Goal: Book appointment/travel/reservation

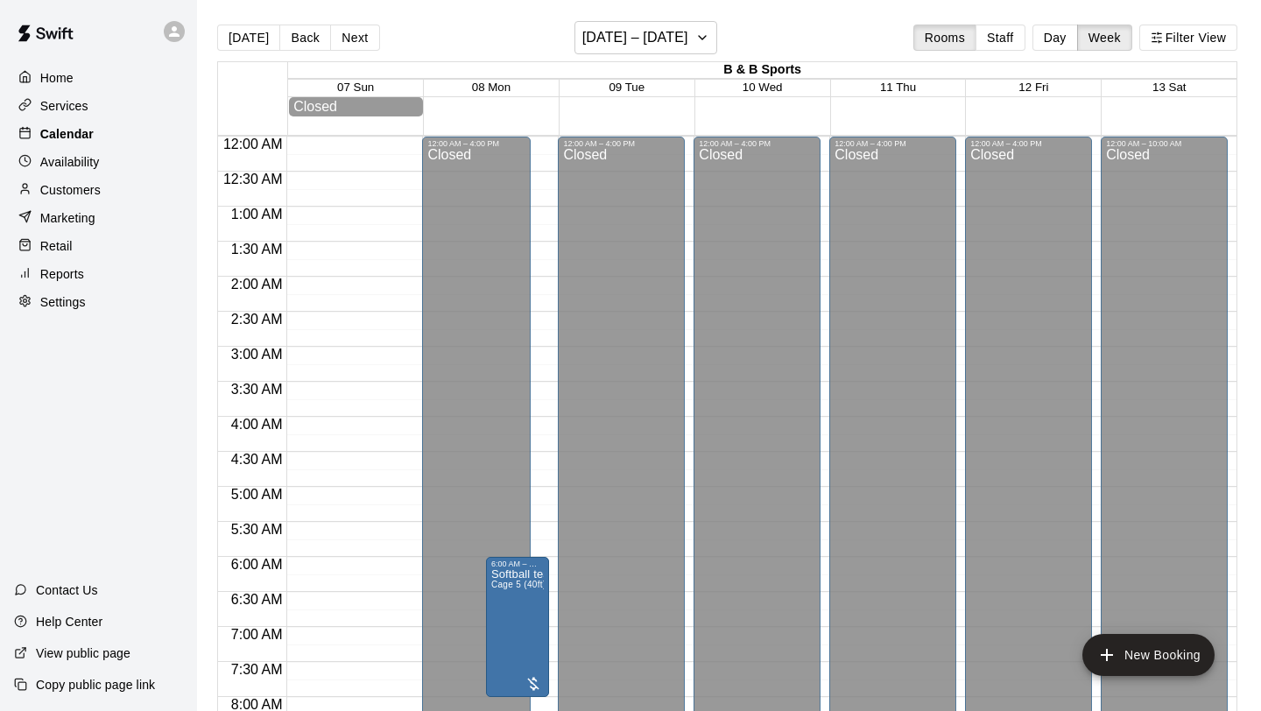
scroll to position [1015, 0]
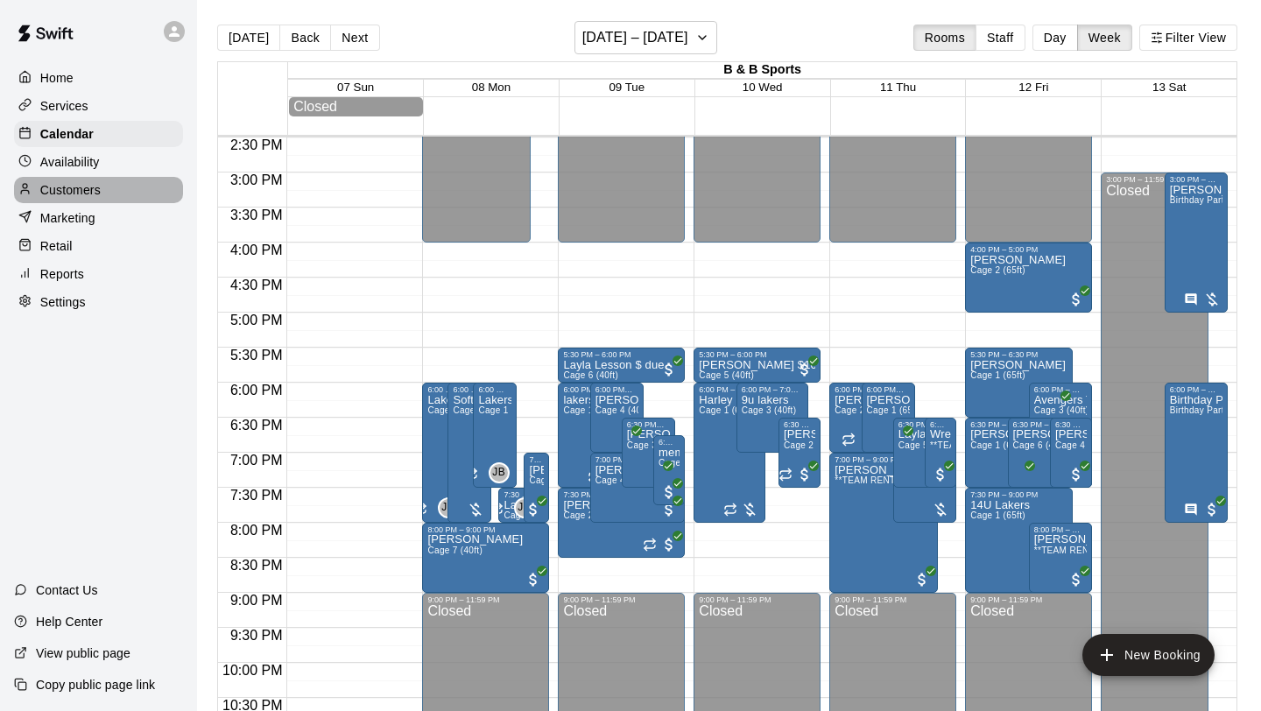
click at [93, 186] on p "Customers" at bounding box center [70, 190] width 60 height 18
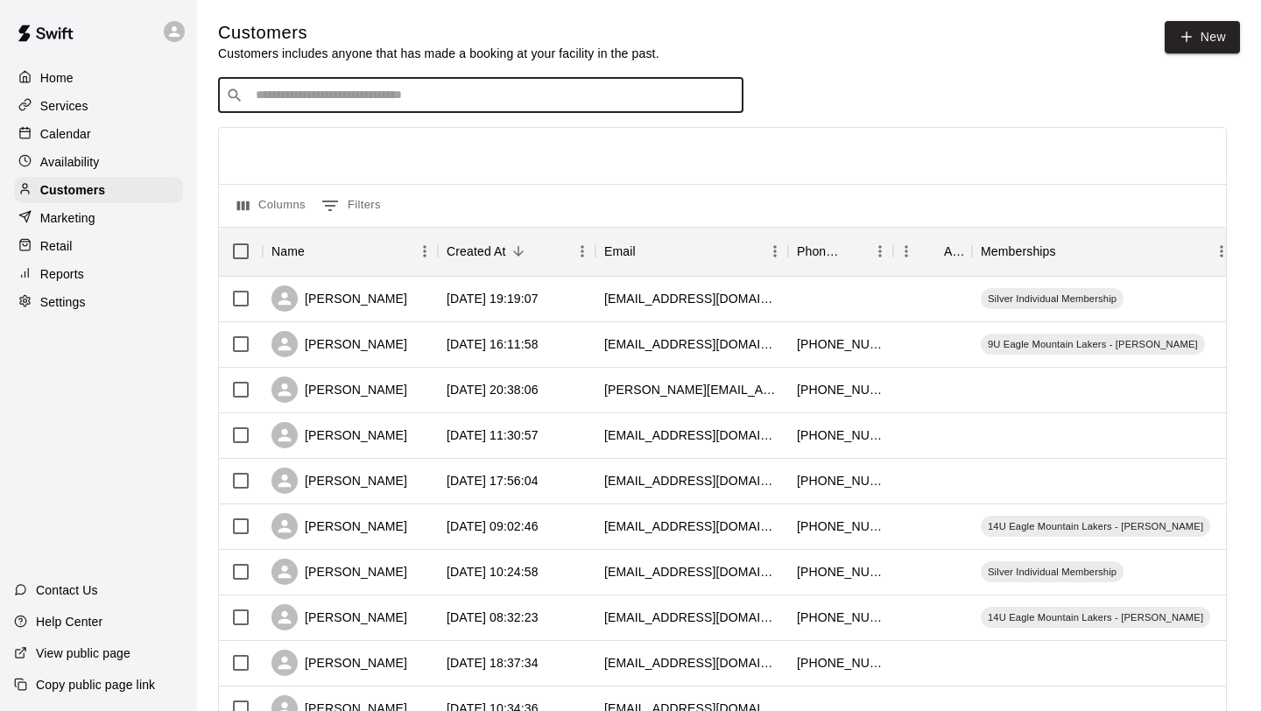
click at [346, 93] on input "Search customers by name or email" at bounding box center [492, 96] width 485 height 18
type input "******"
click at [332, 98] on input "******" at bounding box center [479, 96] width 459 height 18
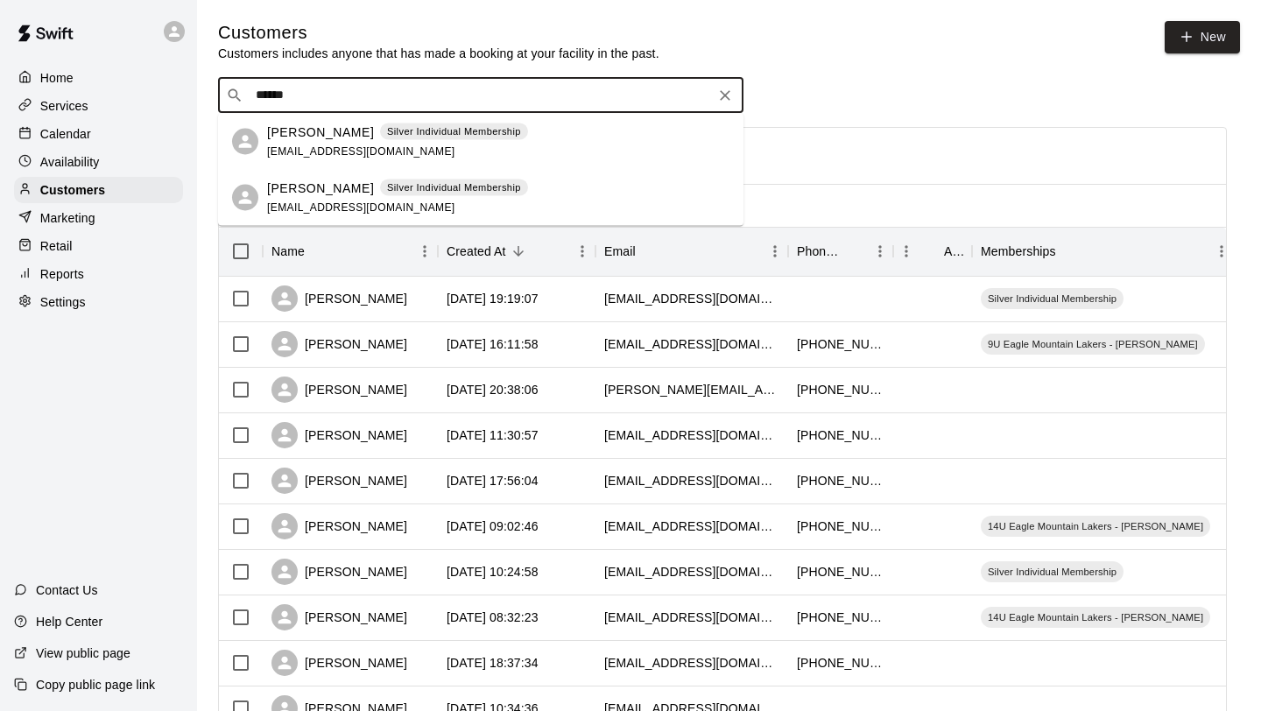
click at [333, 98] on input "******" at bounding box center [479, 96] width 459 height 18
click at [314, 141] on div "[PERSON_NAME] Silver Individual Membership [EMAIL_ADDRESS][DOMAIN_NAME]" at bounding box center [397, 142] width 261 height 38
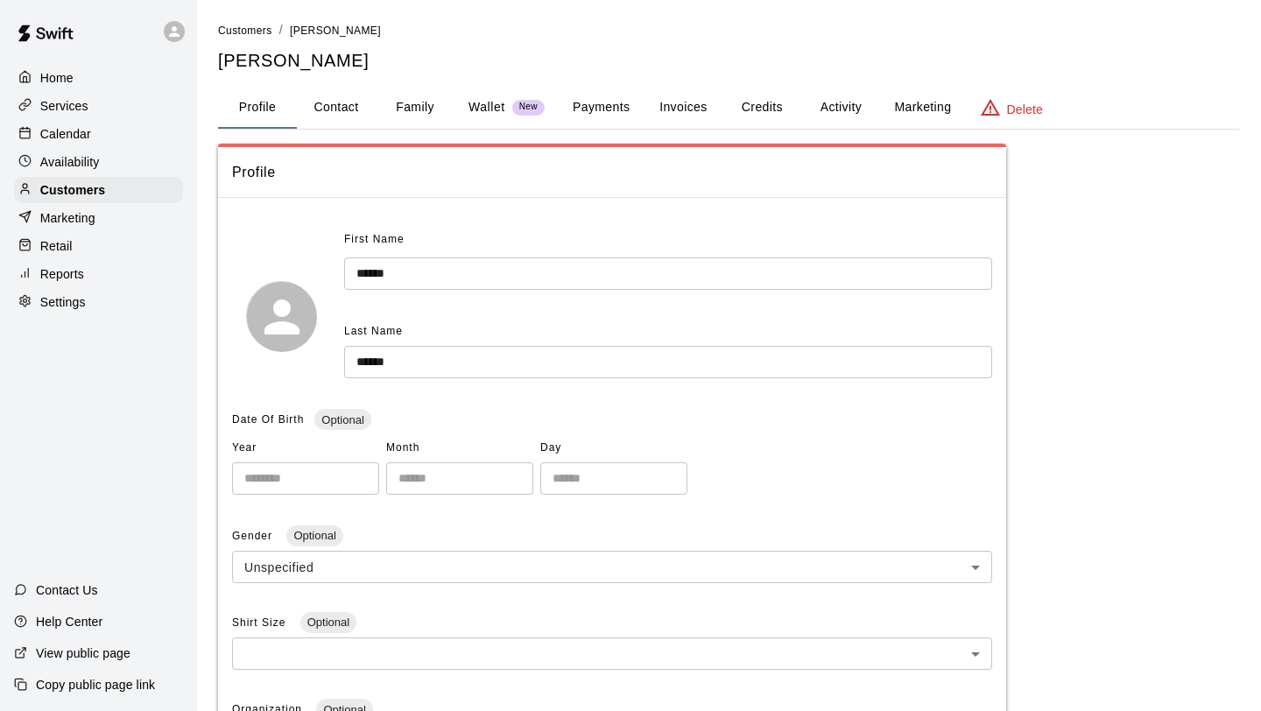
click at [844, 109] on button "Activity" at bounding box center [840, 108] width 79 height 42
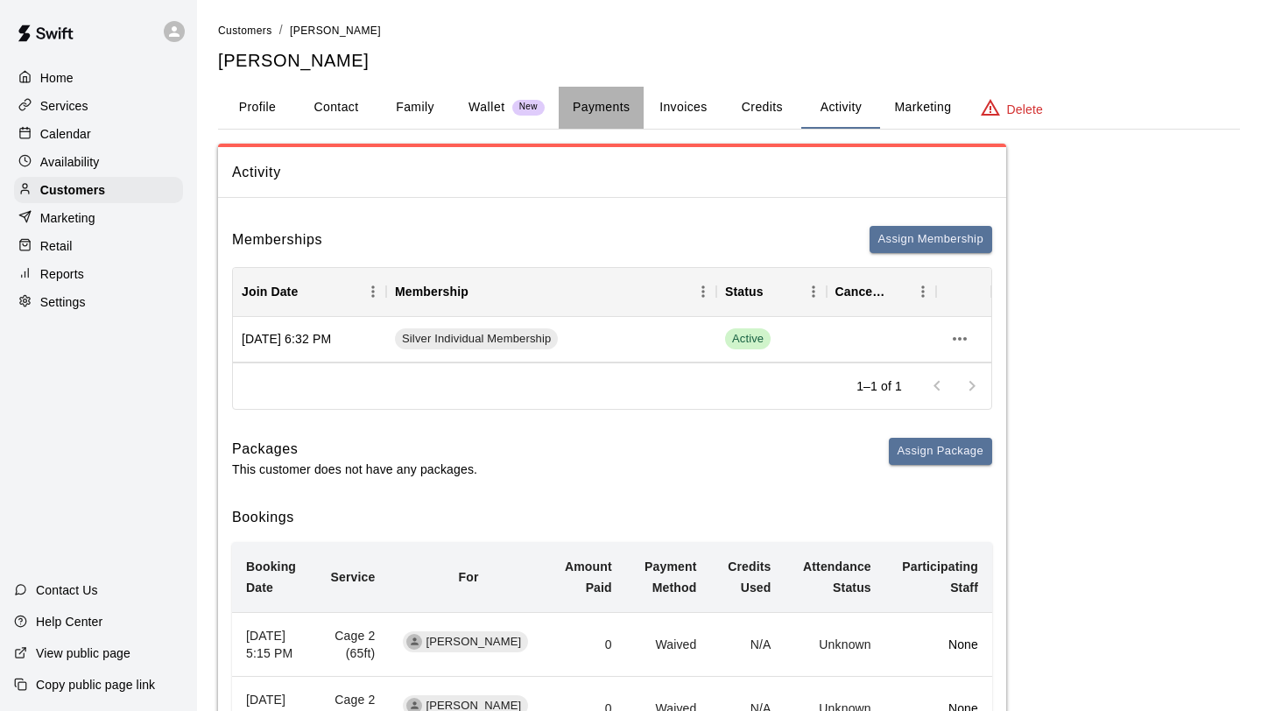
click at [601, 102] on button "Payments" at bounding box center [601, 108] width 85 height 42
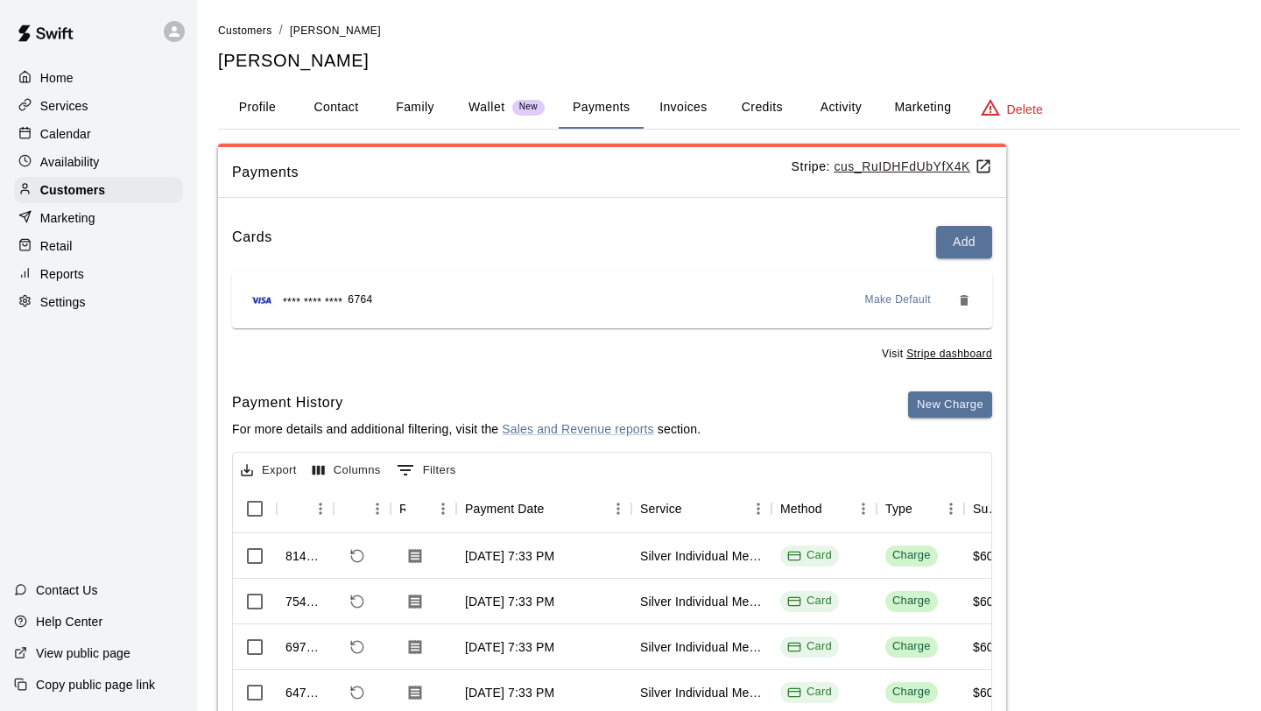
click at [695, 114] on button "Invoices" at bounding box center [683, 108] width 79 height 42
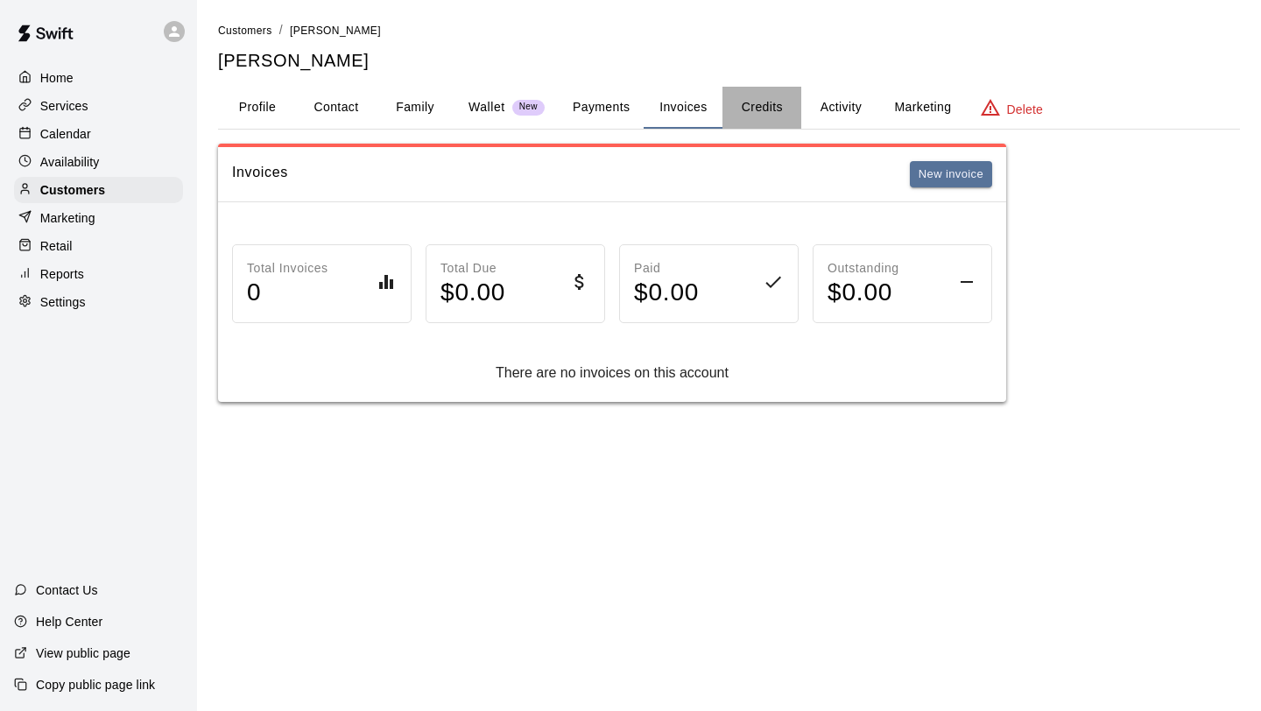
click at [785, 115] on button "Credits" at bounding box center [762, 108] width 79 height 42
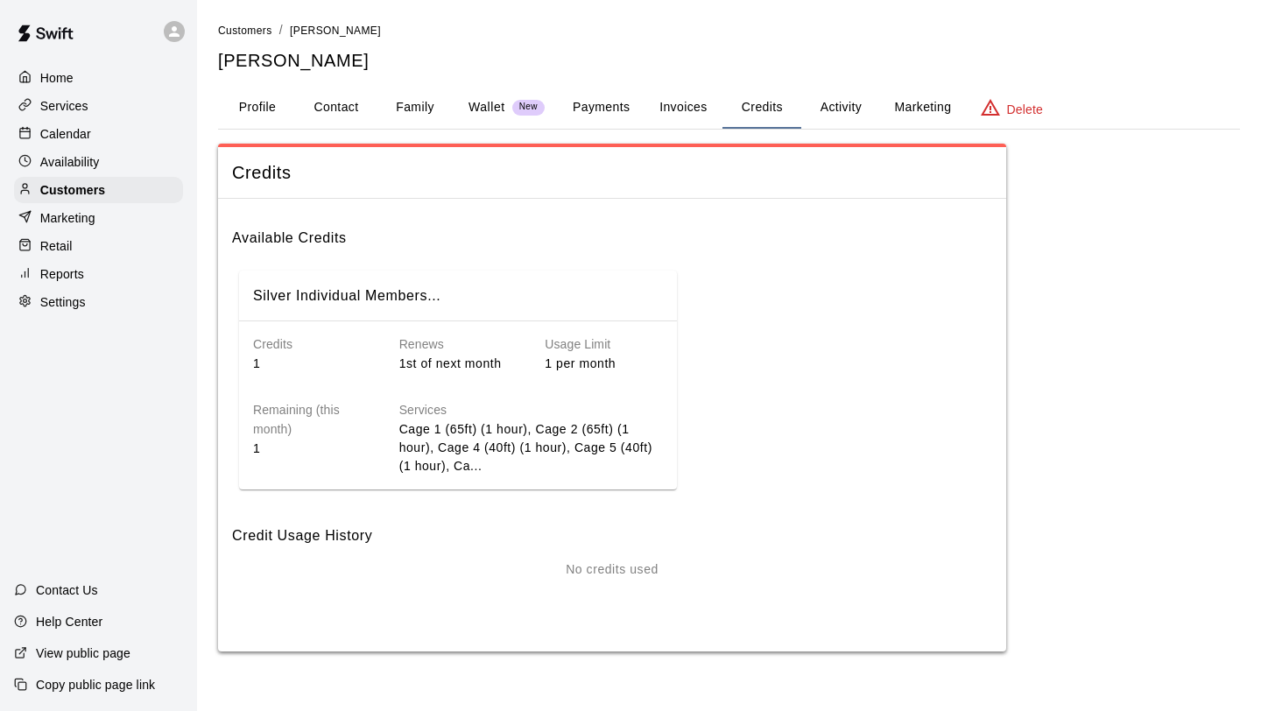
click at [856, 109] on button "Activity" at bounding box center [840, 108] width 79 height 42
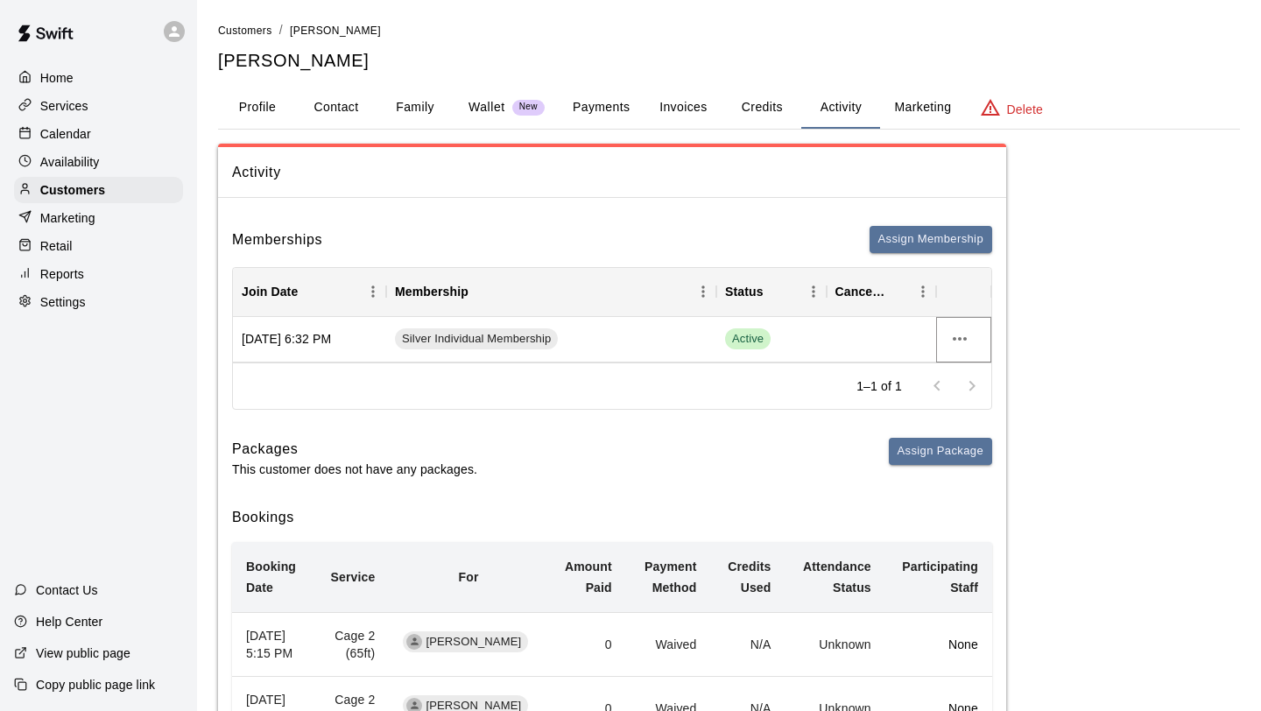
click at [960, 336] on icon "more actions" at bounding box center [959, 338] width 21 height 21
click at [991, 405] on li "Cancel" at bounding box center [994, 404] width 99 height 29
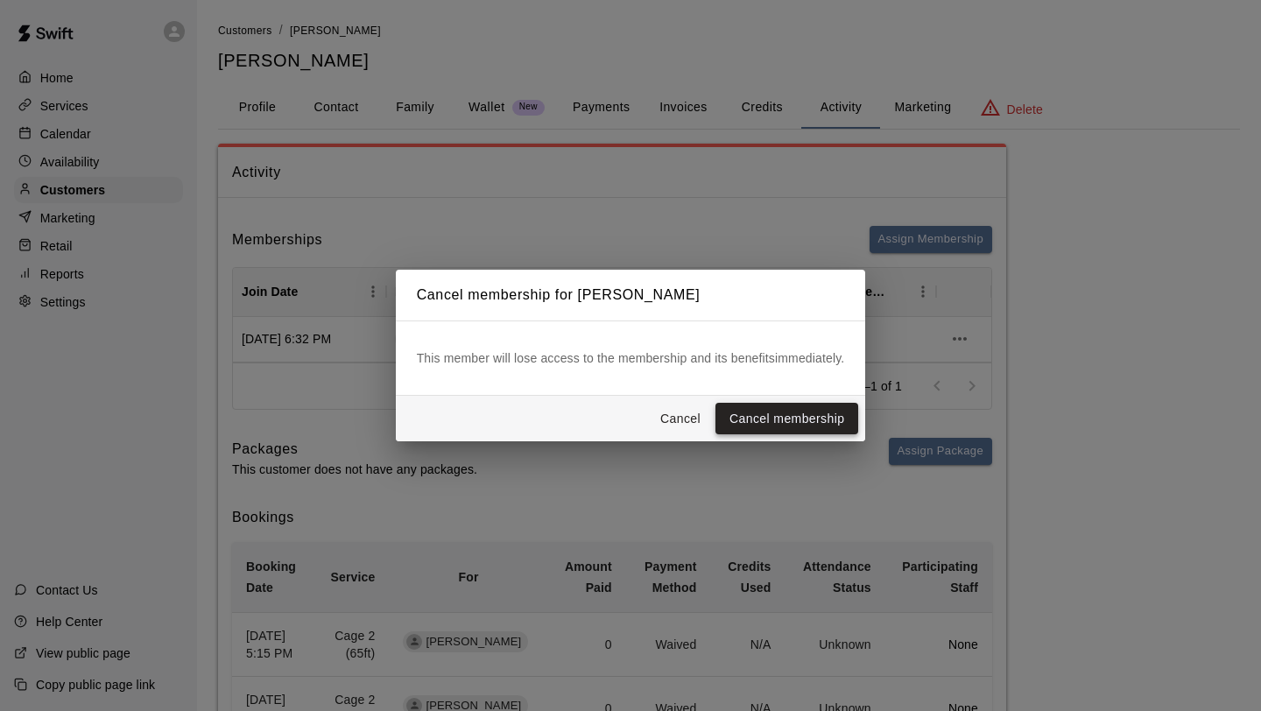
click at [802, 412] on button "Cancel membership" at bounding box center [787, 419] width 143 height 32
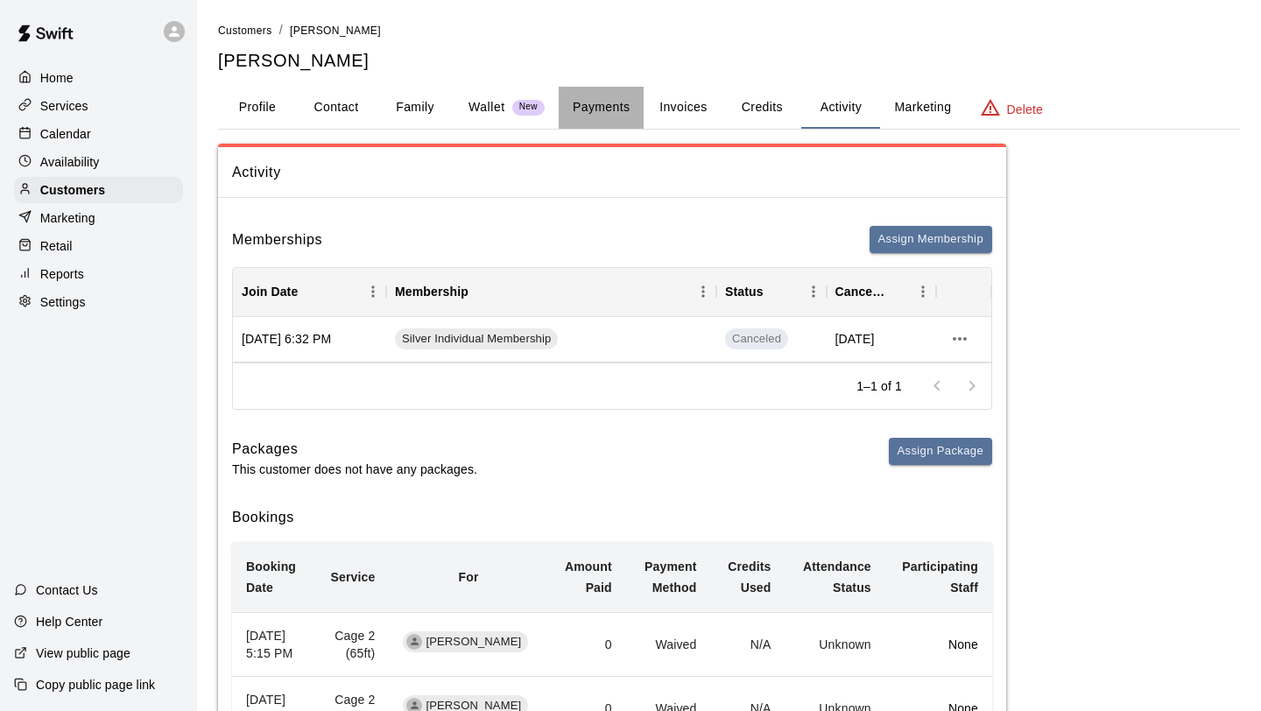
click at [609, 117] on button "Payments" at bounding box center [601, 108] width 85 height 42
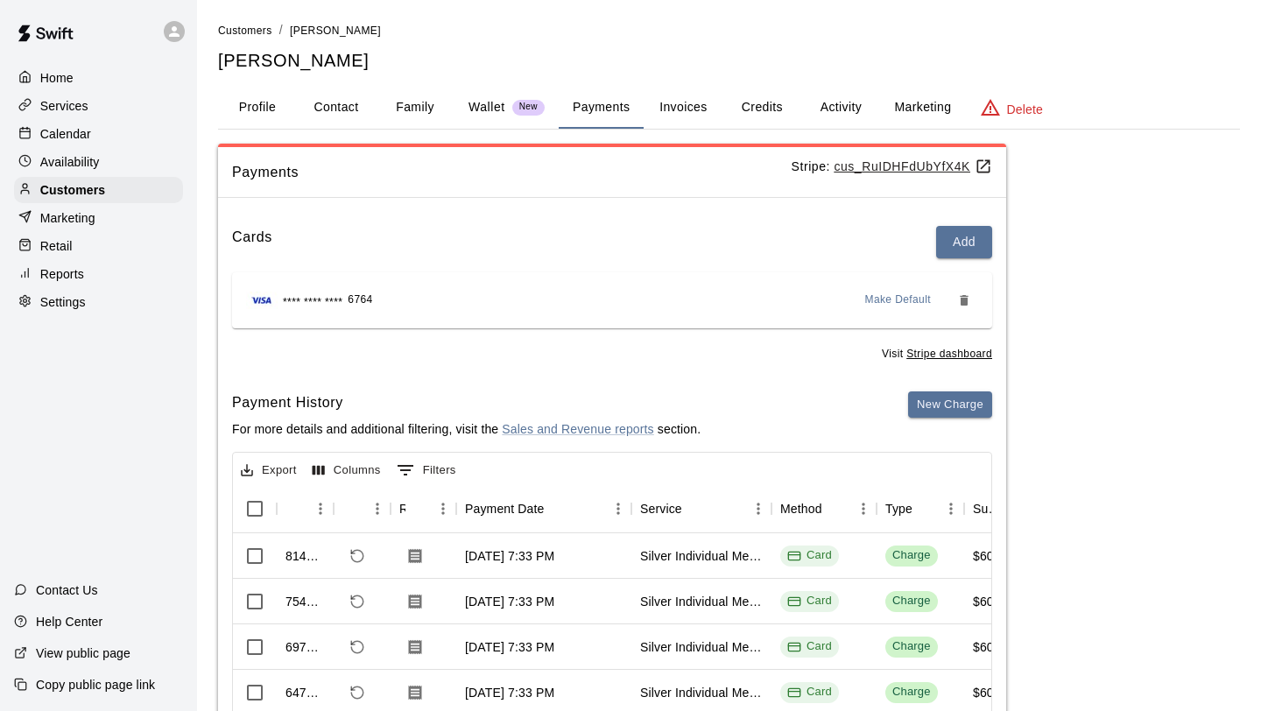
click at [103, 134] on div "Calendar" at bounding box center [98, 134] width 169 height 26
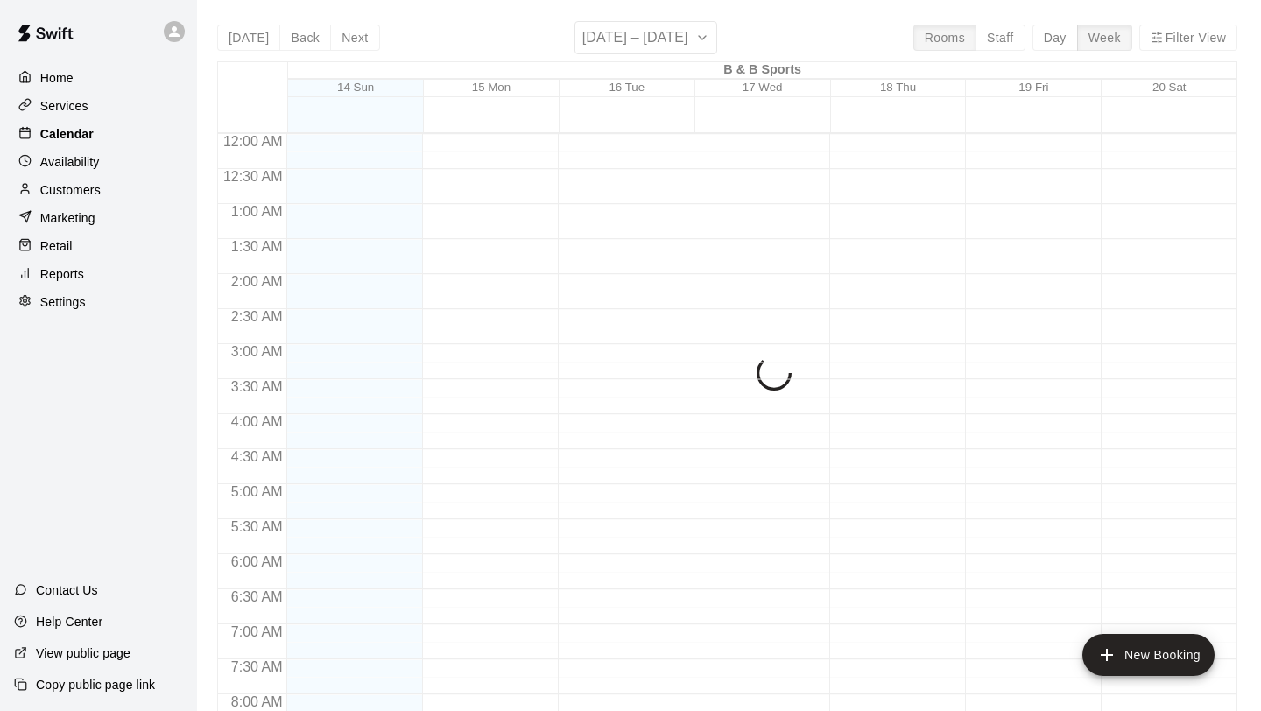
scroll to position [1015, 0]
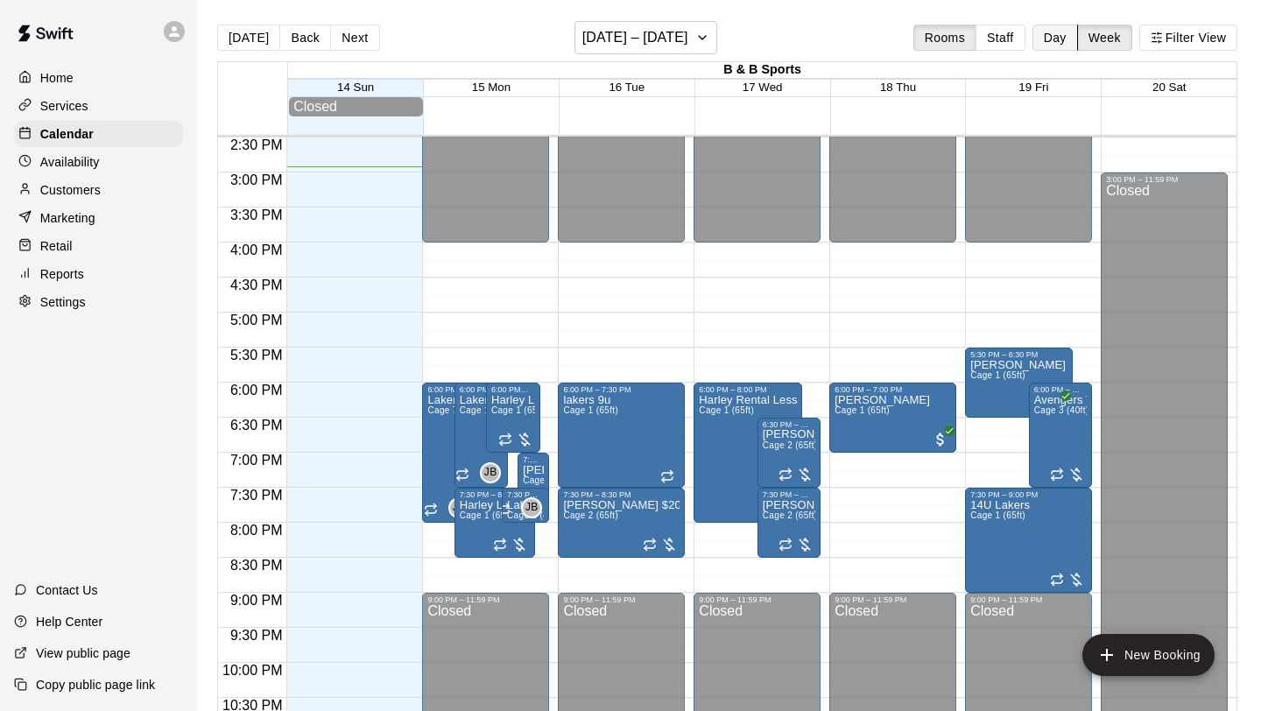
click at [1061, 42] on button "Day" at bounding box center [1056, 38] width 46 height 26
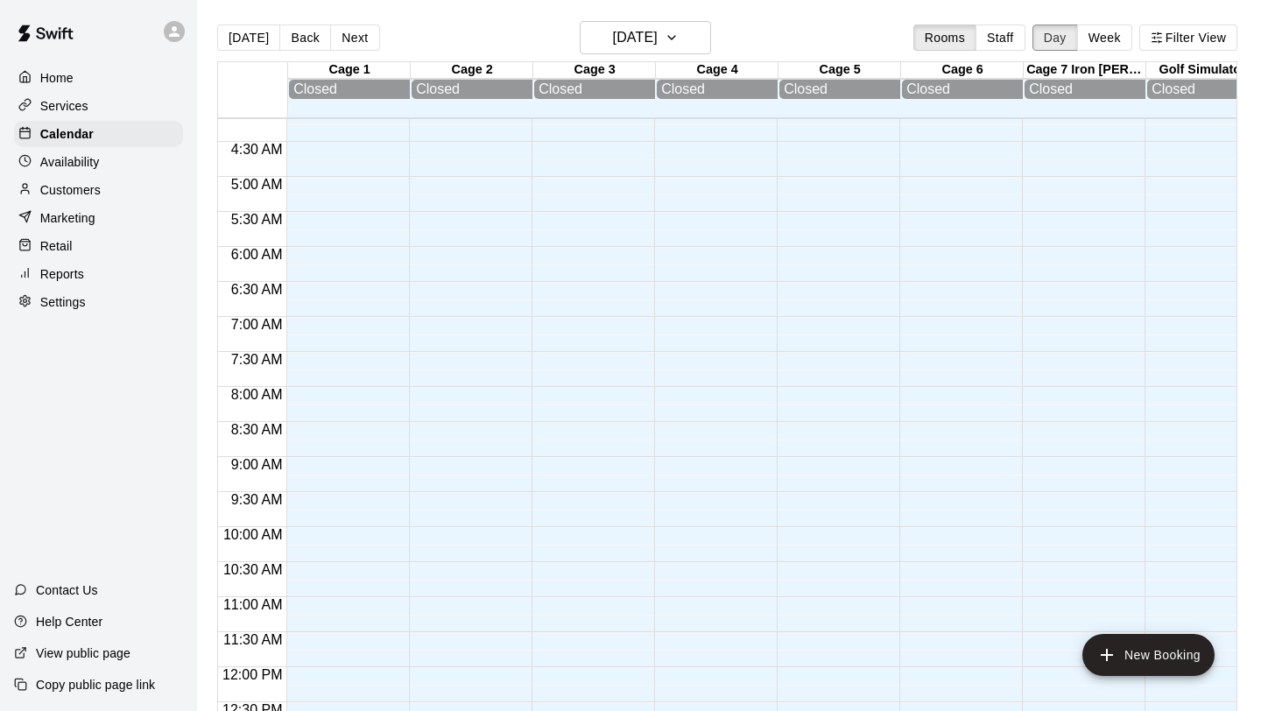
scroll to position [0, 0]
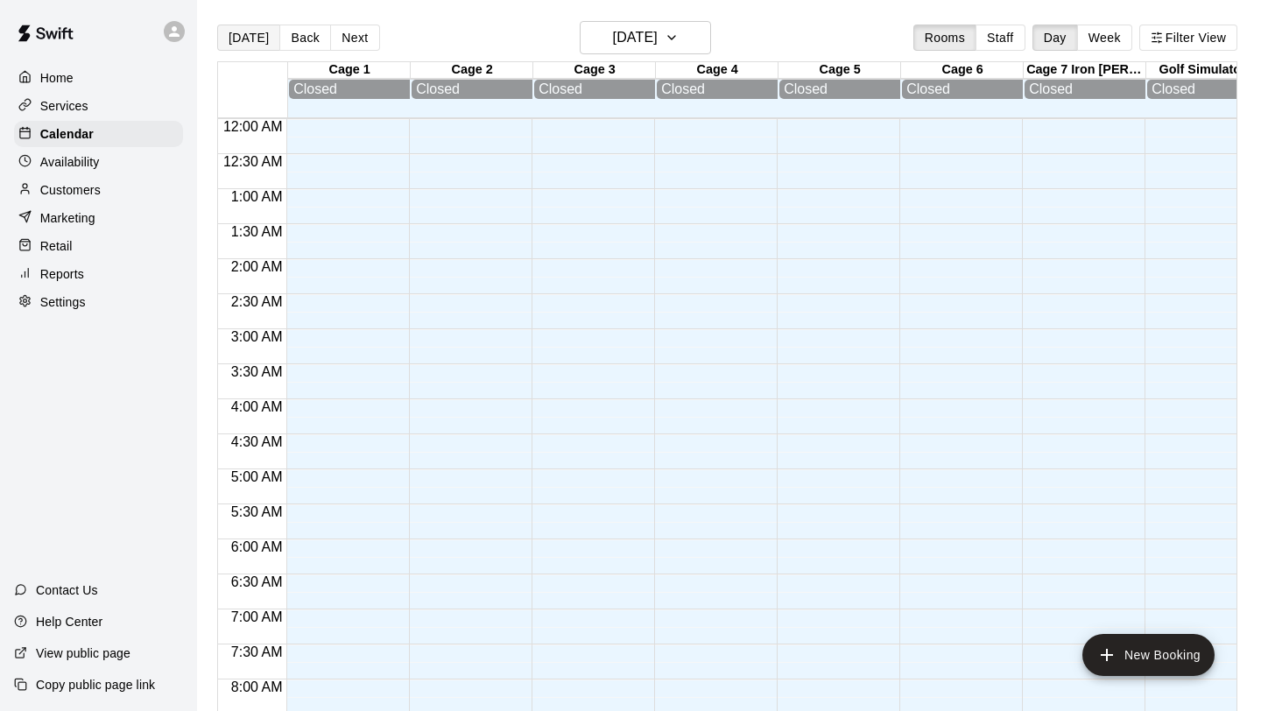
click at [251, 39] on button "[DATE]" at bounding box center [248, 38] width 63 height 26
click at [245, 39] on button "[DATE]" at bounding box center [248, 38] width 63 height 26
click at [658, 46] on h6 "[DATE]" at bounding box center [635, 37] width 45 height 25
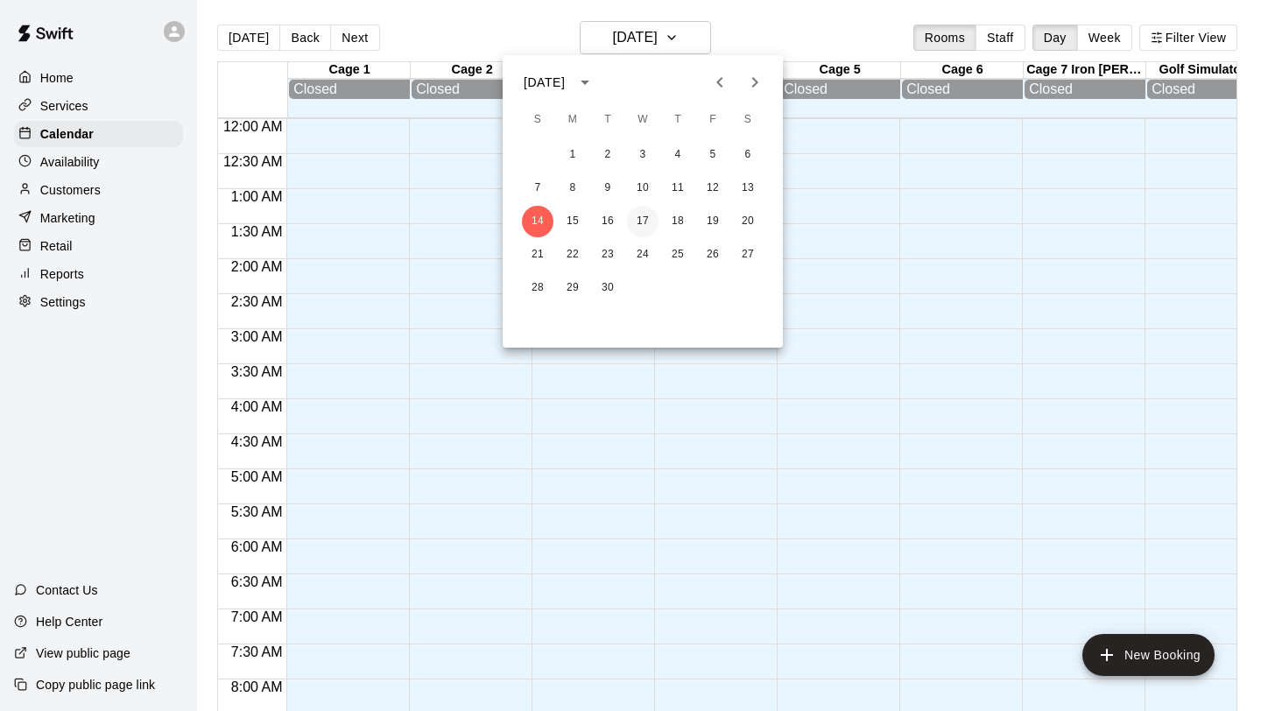
click at [644, 219] on button "17" at bounding box center [643, 222] width 32 height 32
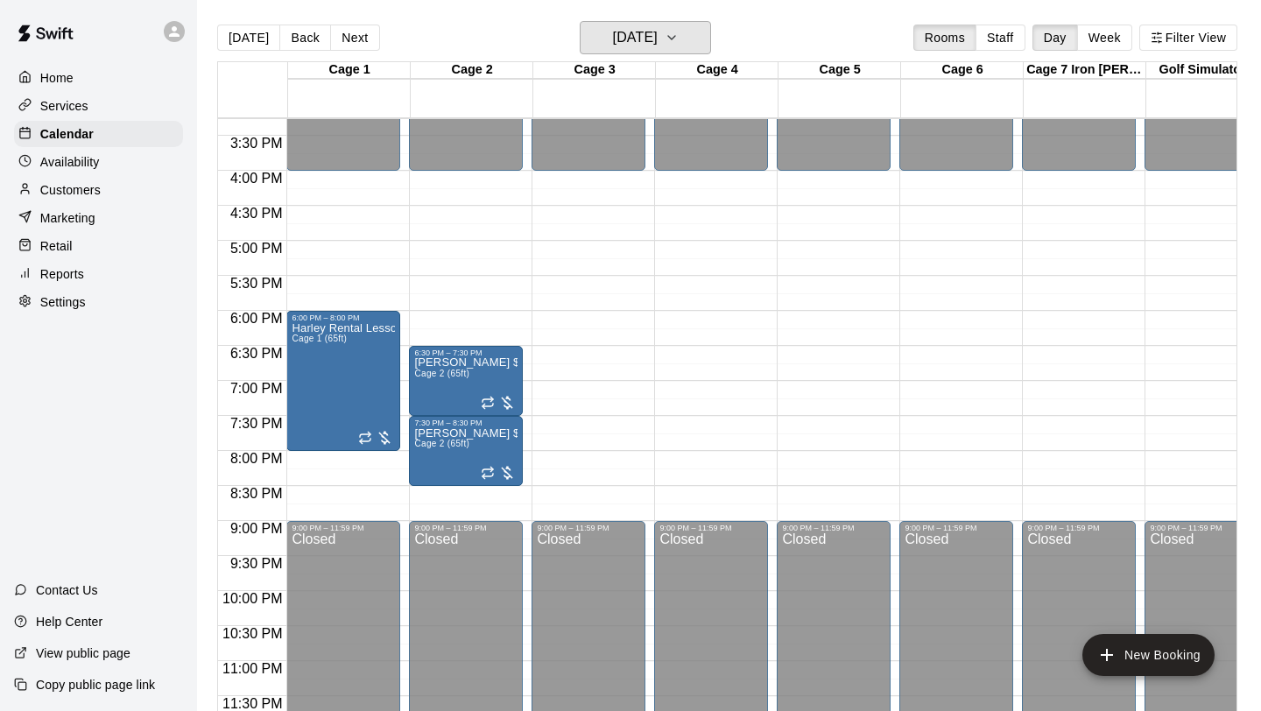
scroll to position [28, 0]
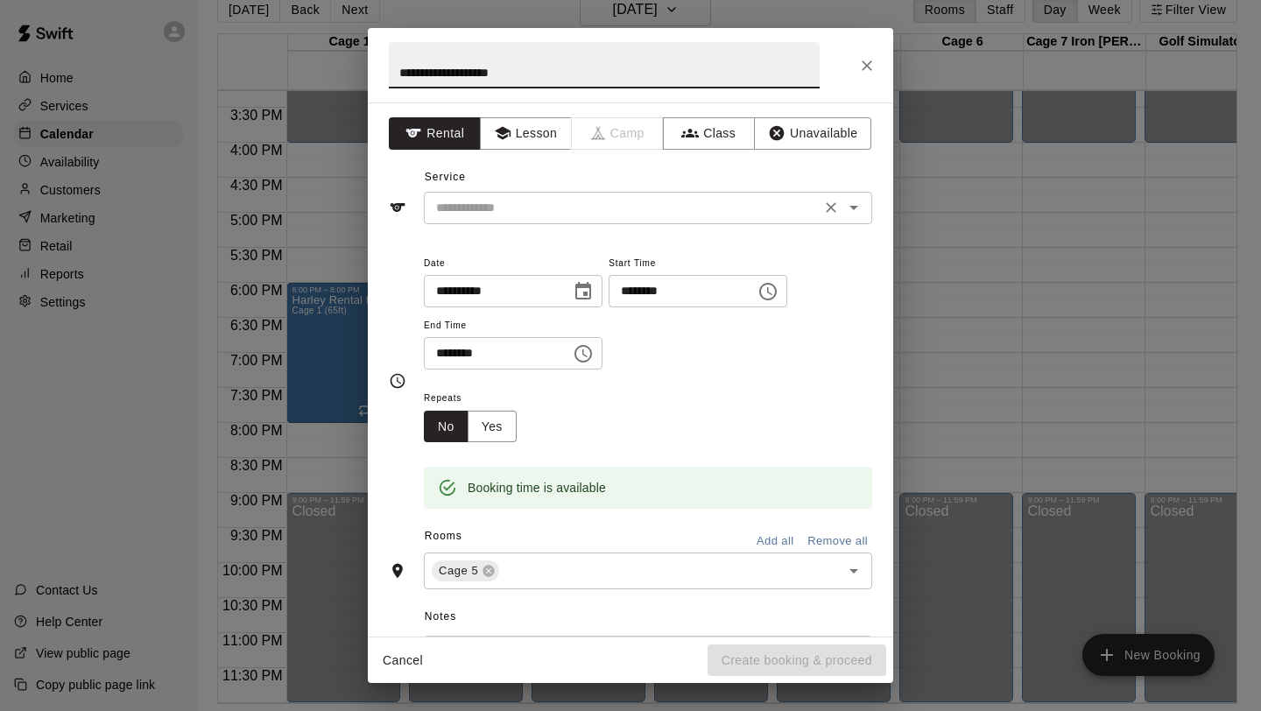
type input "**********"
click at [554, 216] on input "text" at bounding box center [622, 208] width 386 height 22
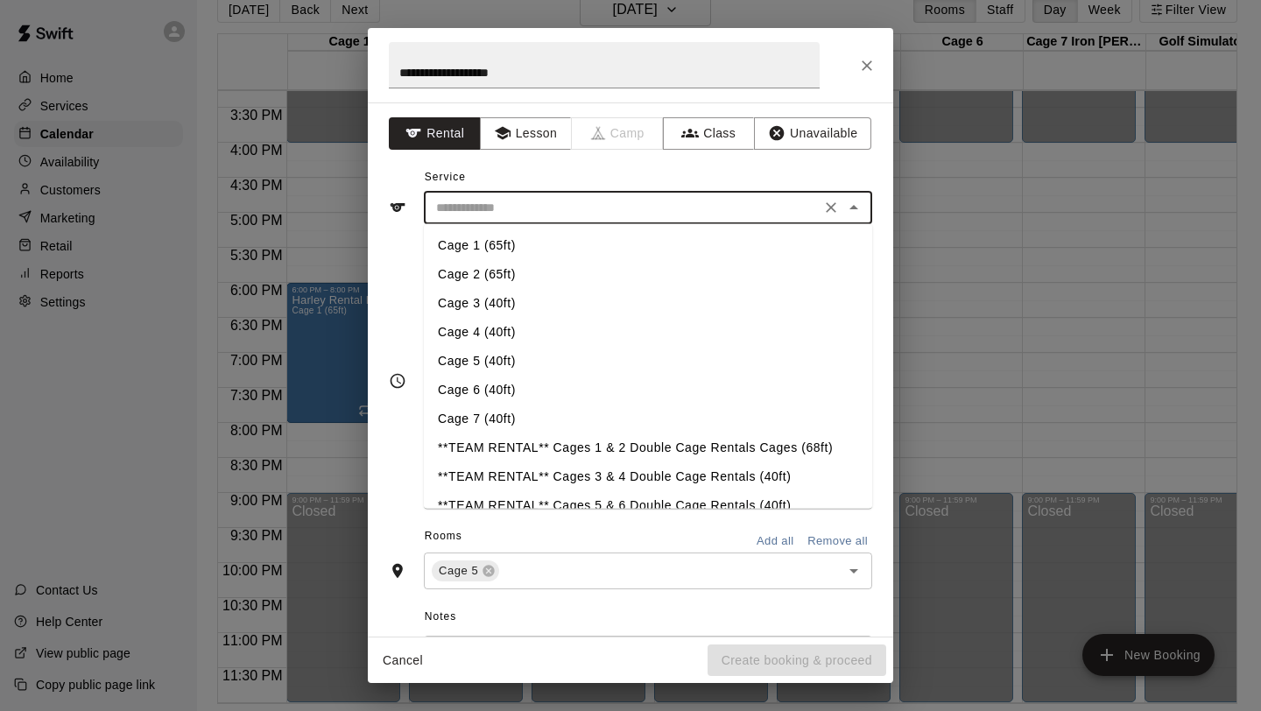
click at [510, 359] on li "Cage 5 (40ft)" at bounding box center [648, 361] width 448 height 29
type input "**********"
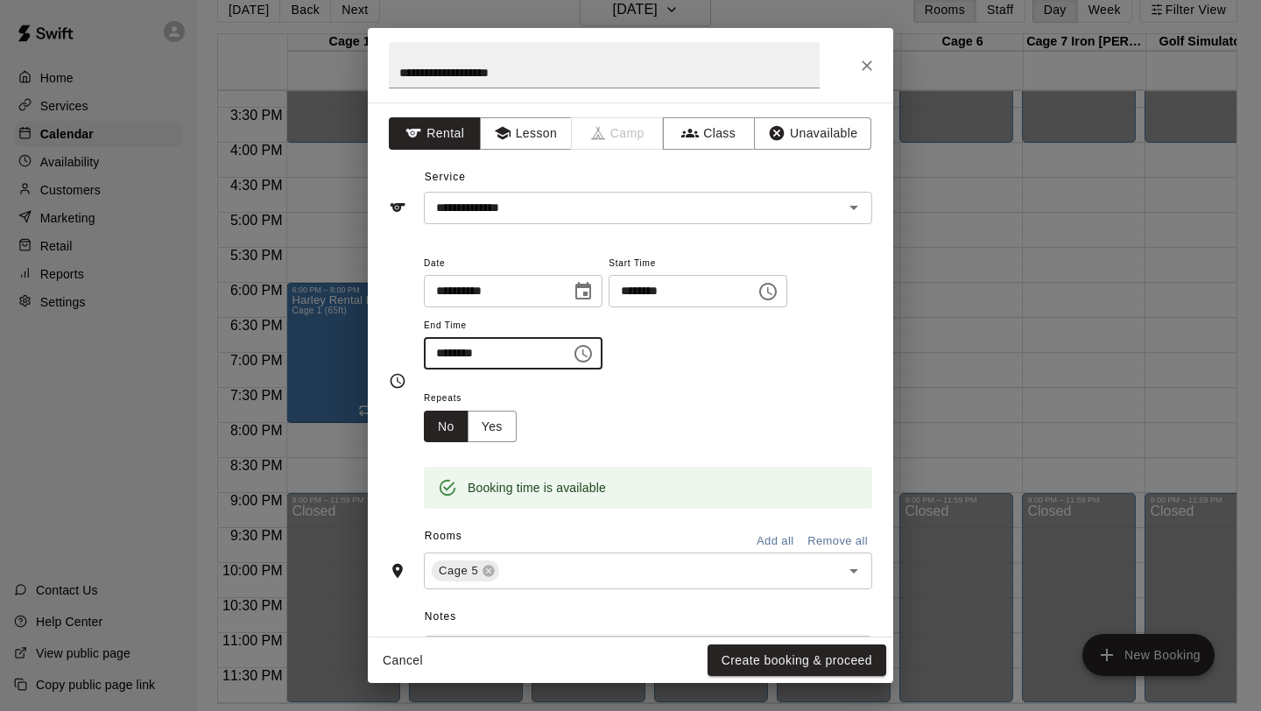
click at [436, 356] on input "********" at bounding box center [491, 353] width 135 height 32
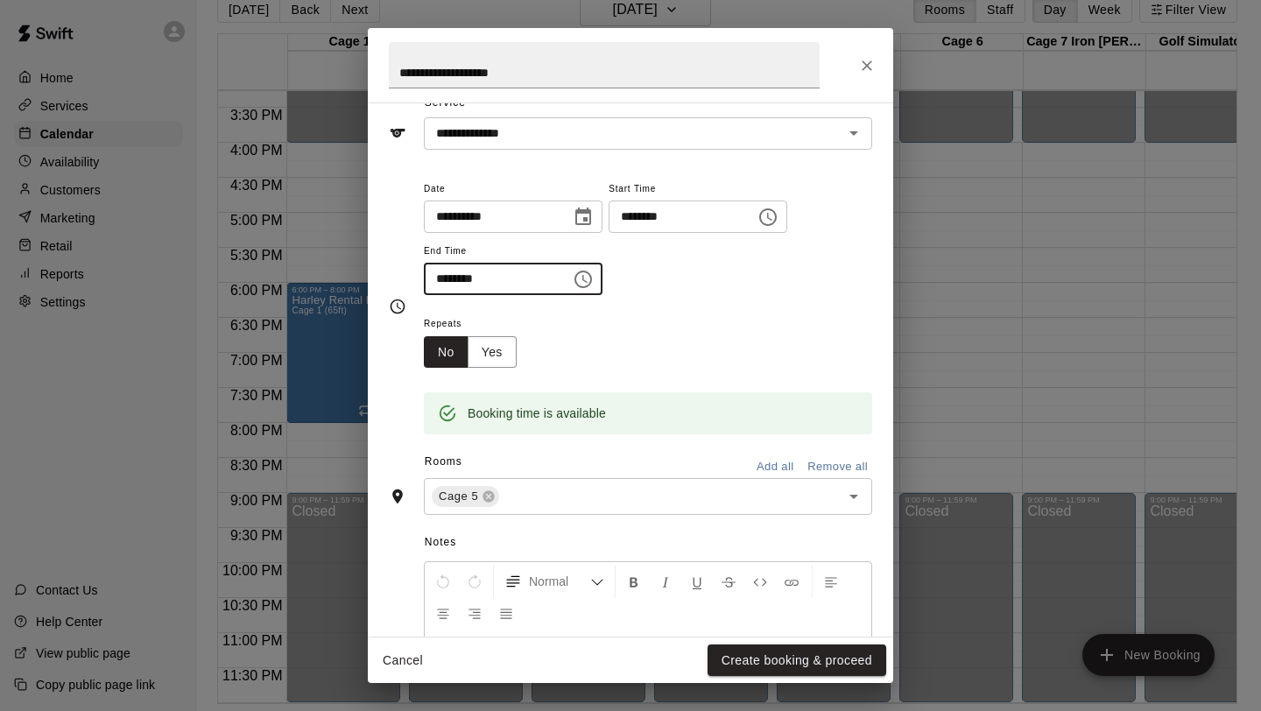
scroll to position [102, 0]
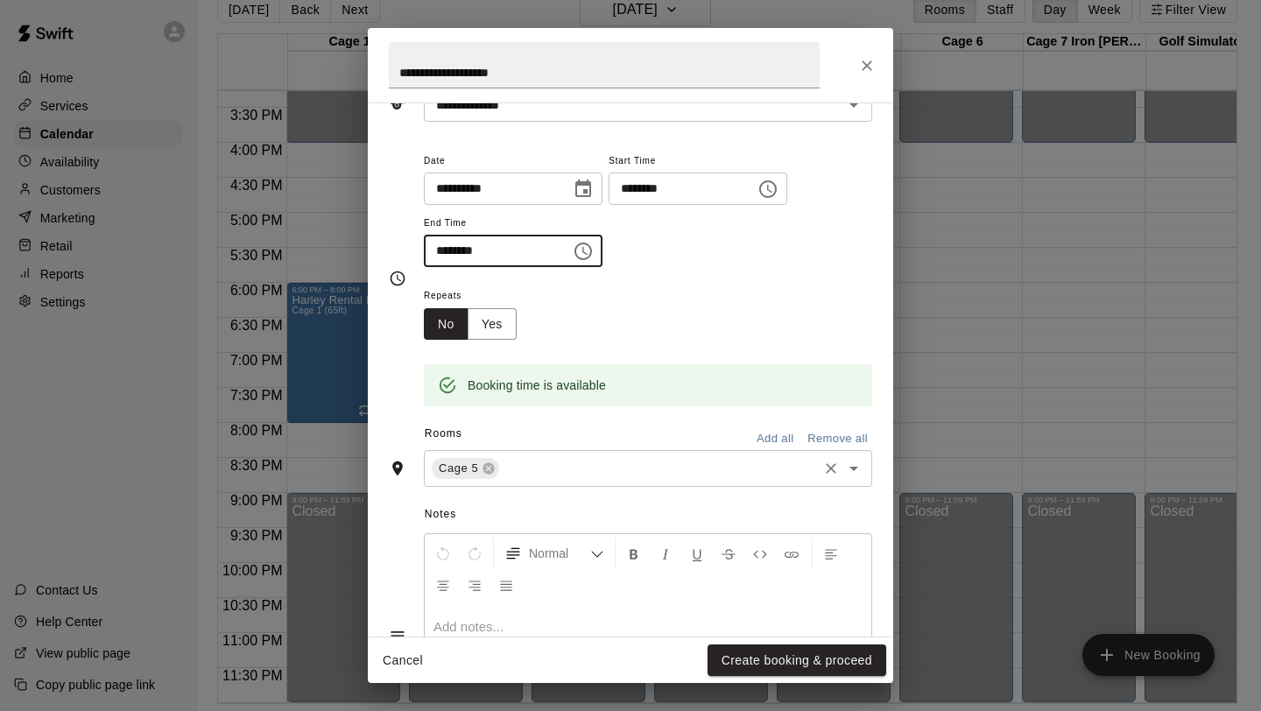
type input "********"
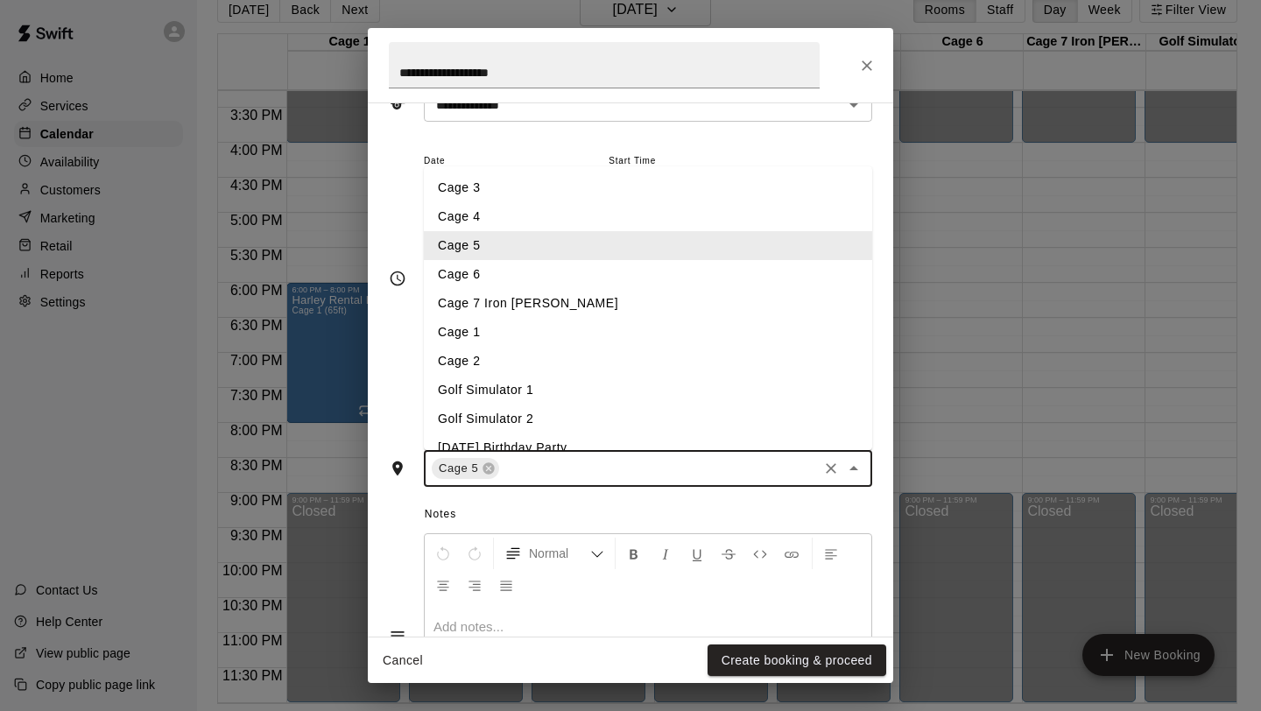
click at [534, 464] on input "text" at bounding box center [659, 469] width 314 height 22
click at [498, 277] on li "Cage 6" at bounding box center [648, 274] width 448 height 29
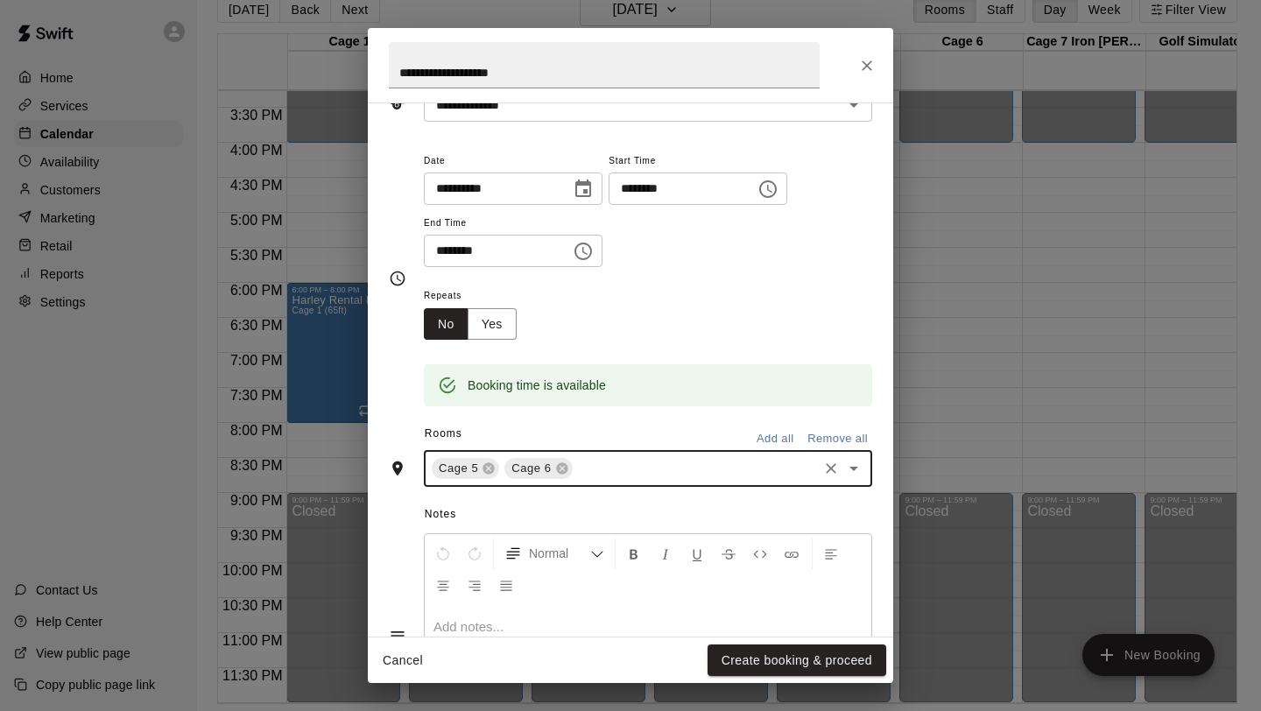
click at [618, 472] on input "text" at bounding box center [695, 469] width 240 height 22
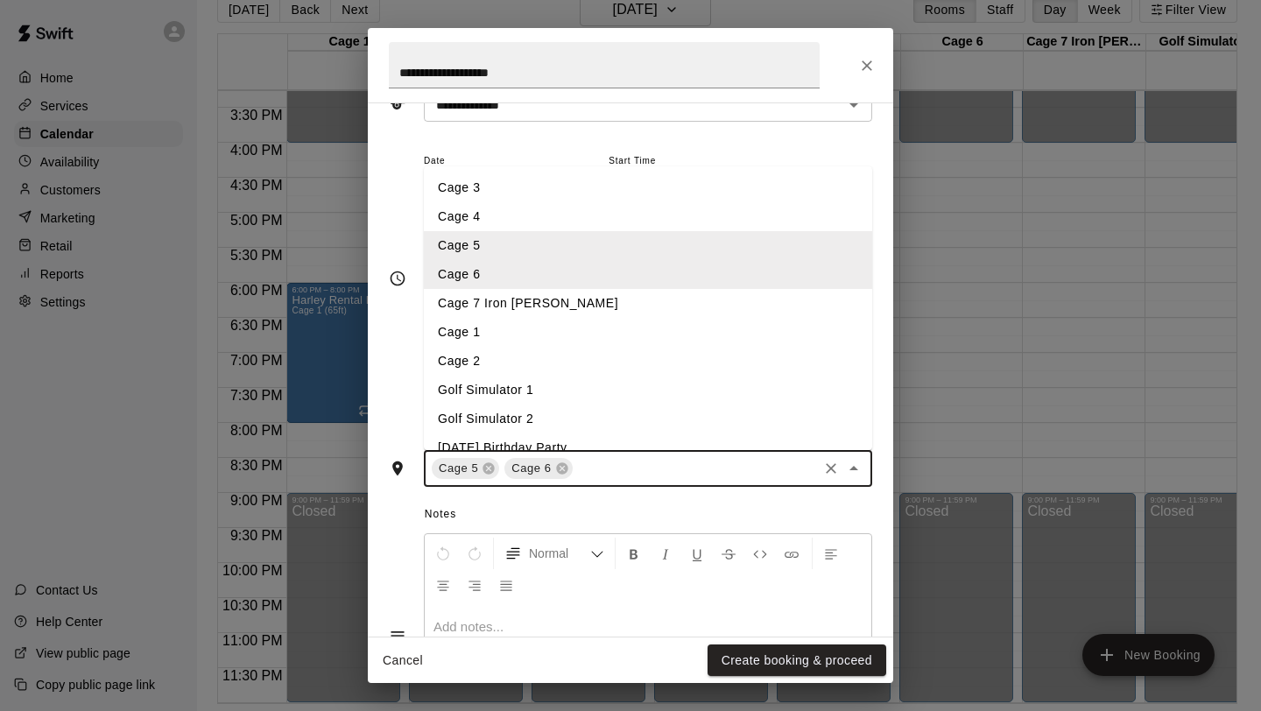
click at [531, 315] on li "Cage 7 Iron [PERSON_NAME]" at bounding box center [648, 303] width 448 height 29
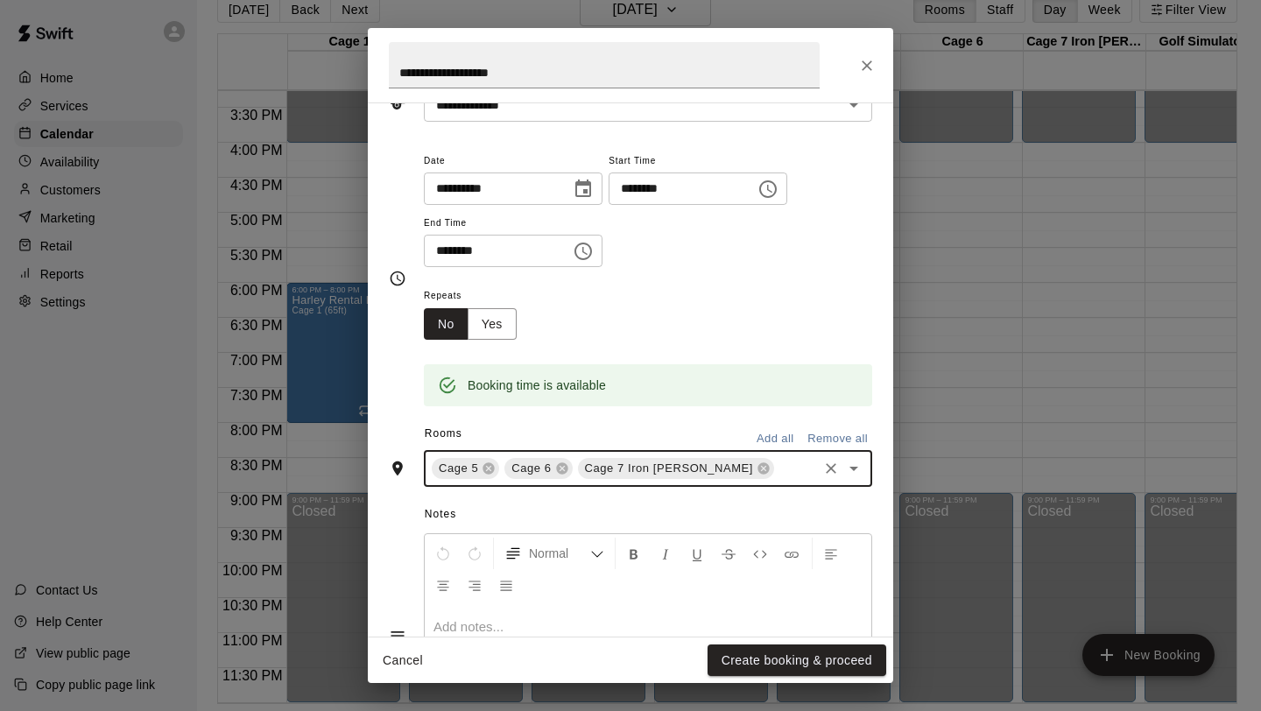
scroll to position [236, 0]
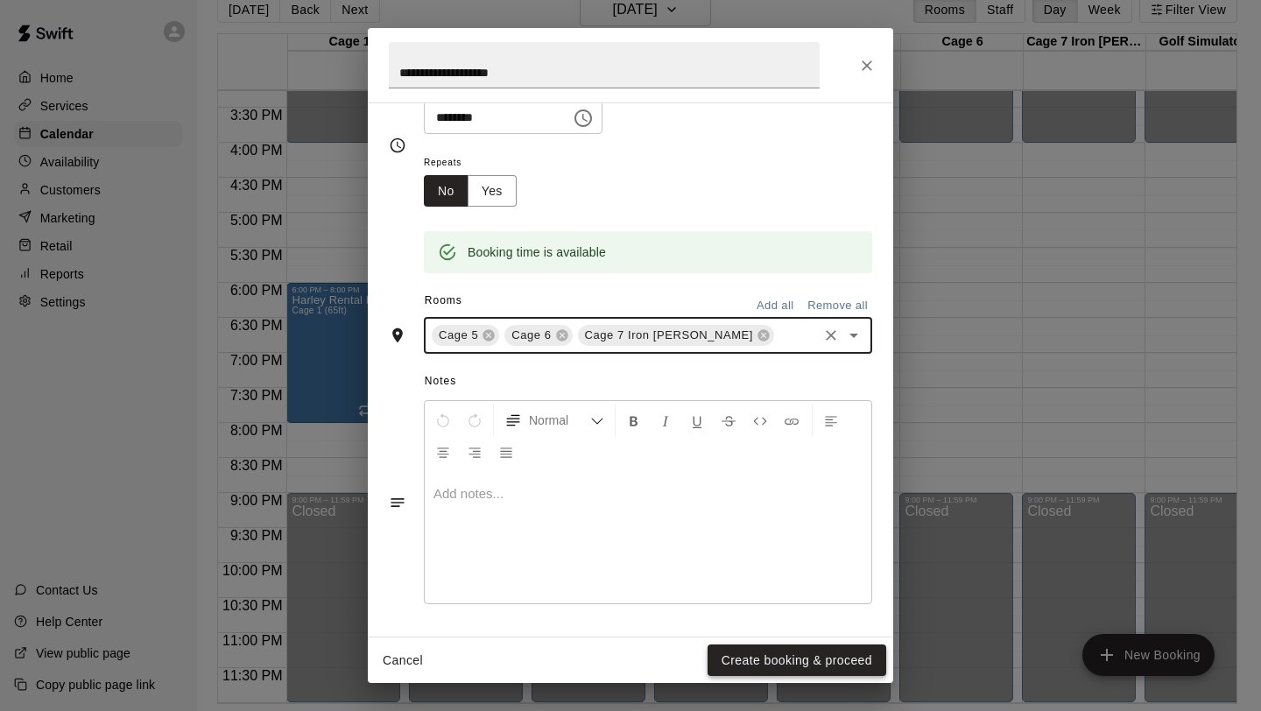
click at [766, 660] on button "Create booking & proceed" at bounding box center [797, 661] width 179 height 32
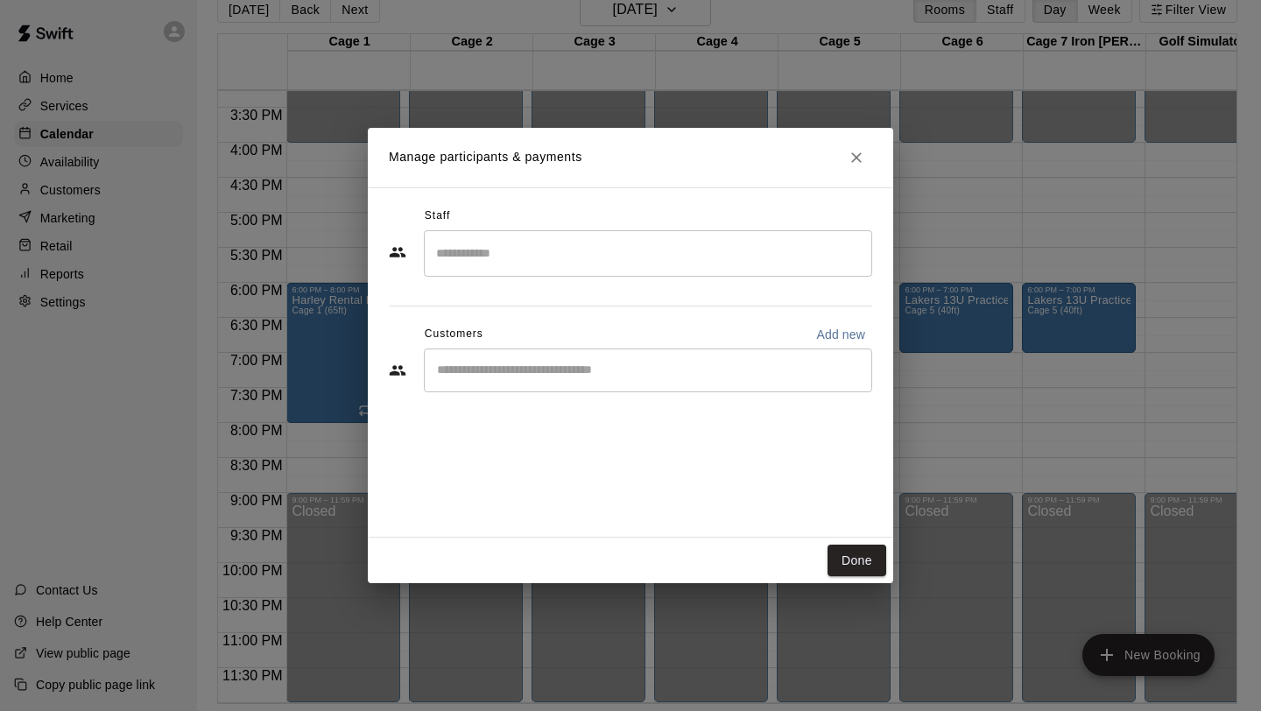
click at [628, 265] on input "Search staff" at bounding box center [648, 253] width 433 height 31
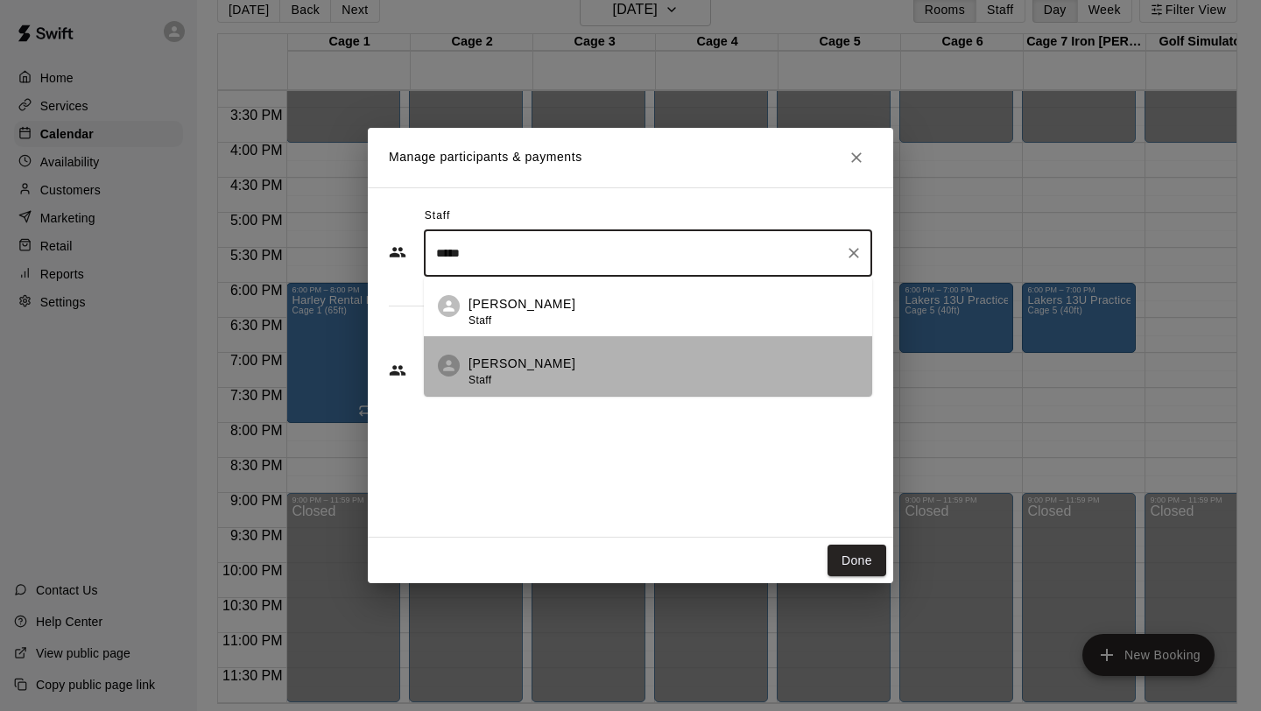
click at [619, 368] on div "[PERSON_NAME] Staff" at bounding box center [664, 372] width 390 height 34
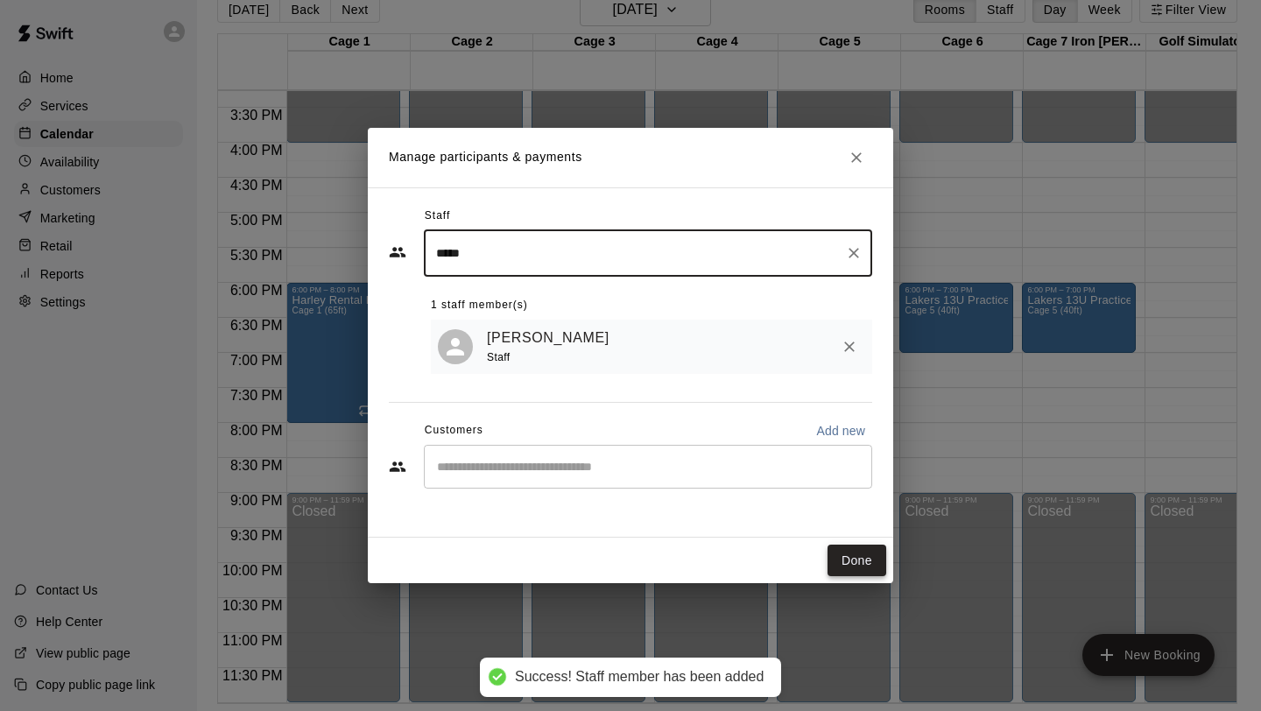
type input "*****"
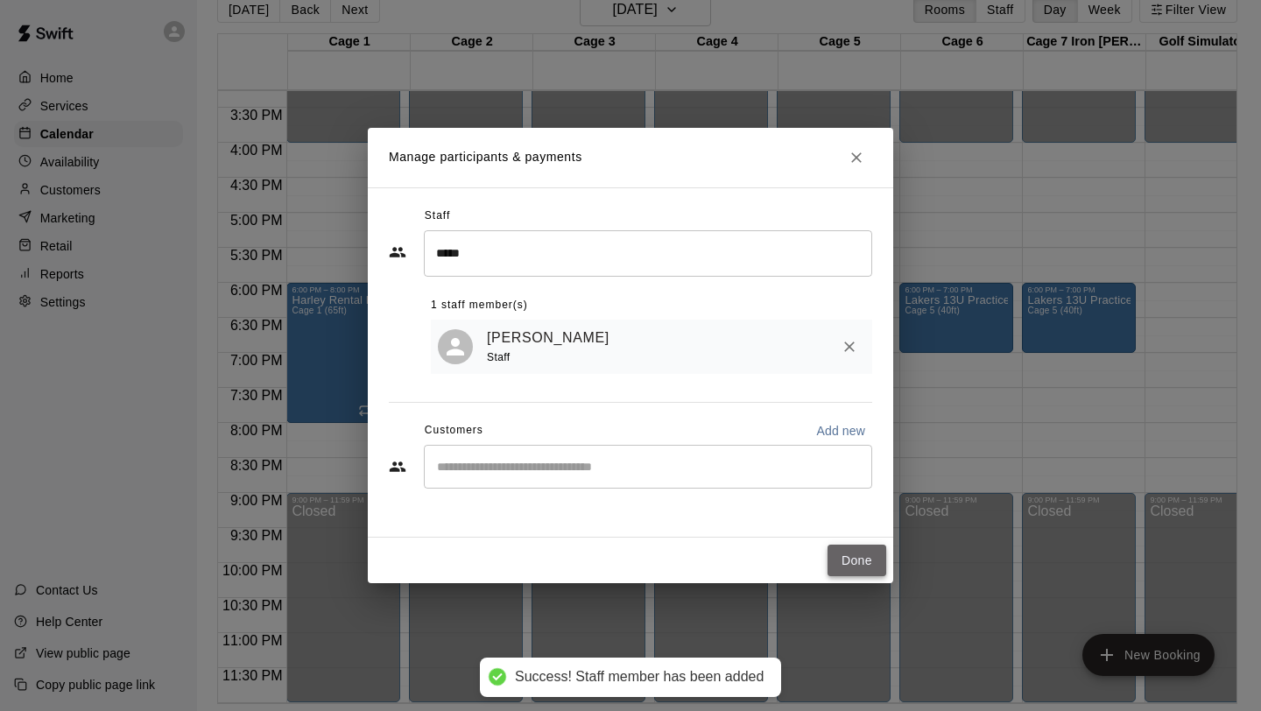
click at [853, 557] on button "Done" at bounding box center [857, 561] width 59 height 32
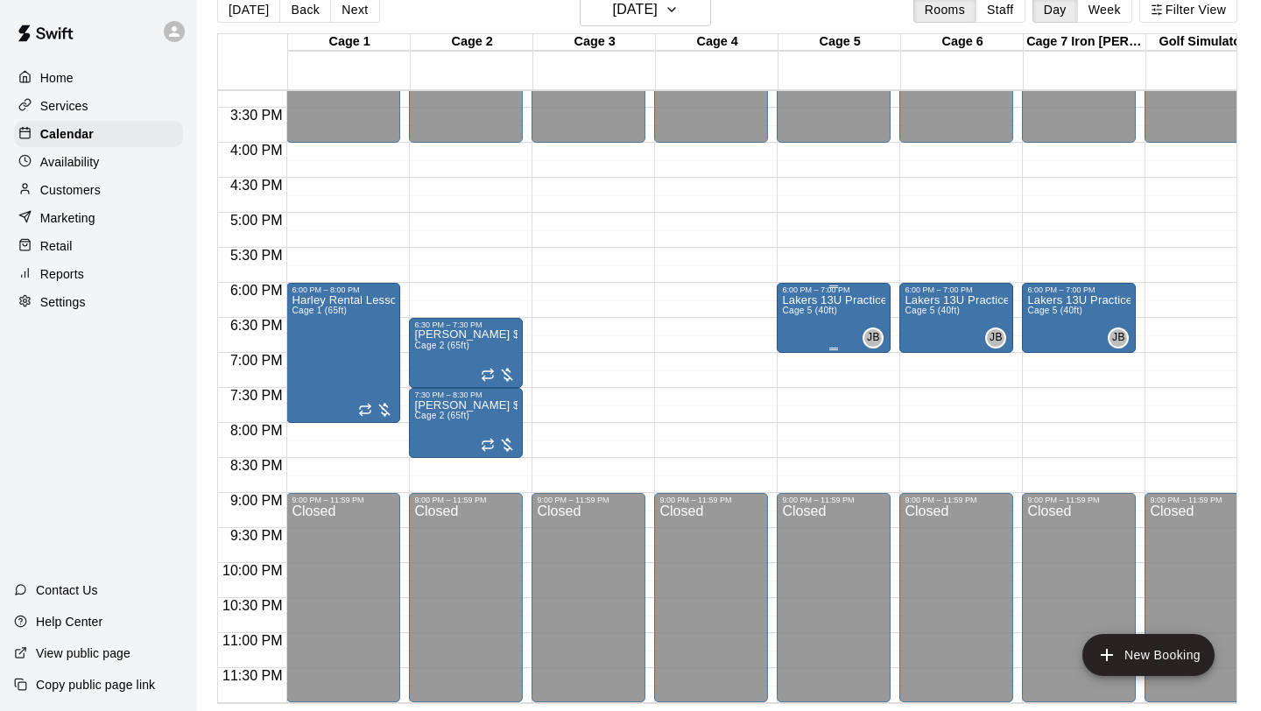
click at [885, 340] on div "Lakers 13U Practice Cage 5 (40ft)" at bounding box center [833, 649] width 103 height 711
click at [805, 312] on icon "edit" at bounding box center [800, 312] width 21 height 21
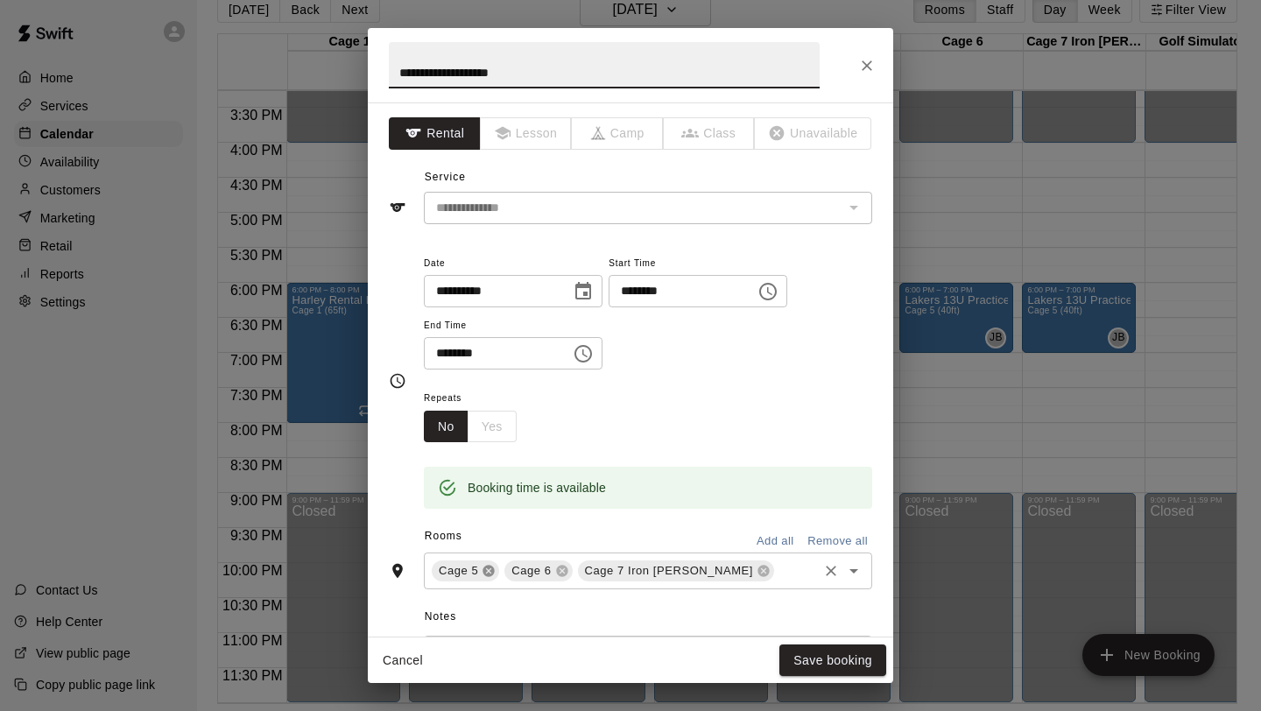
click at [491, 574] on icon at bounding box center [488, 571] width 11 height 11
click at [488, 572] on icon at bounding box center [489, 571] width 14 height 14
click at [612, 572] on icon at bounding box center [617, 571] width 11 height 11
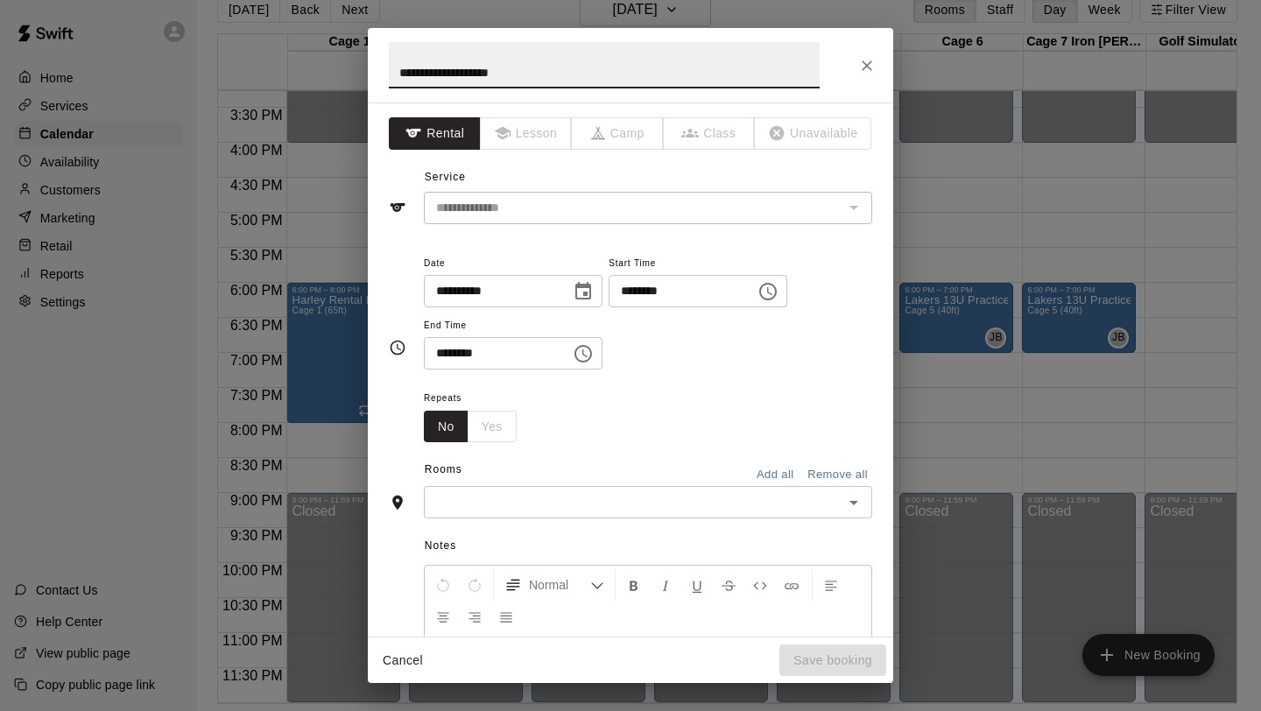
click at [509, 506] on input "text" at bounding box center [633, 502] width 409 height 22
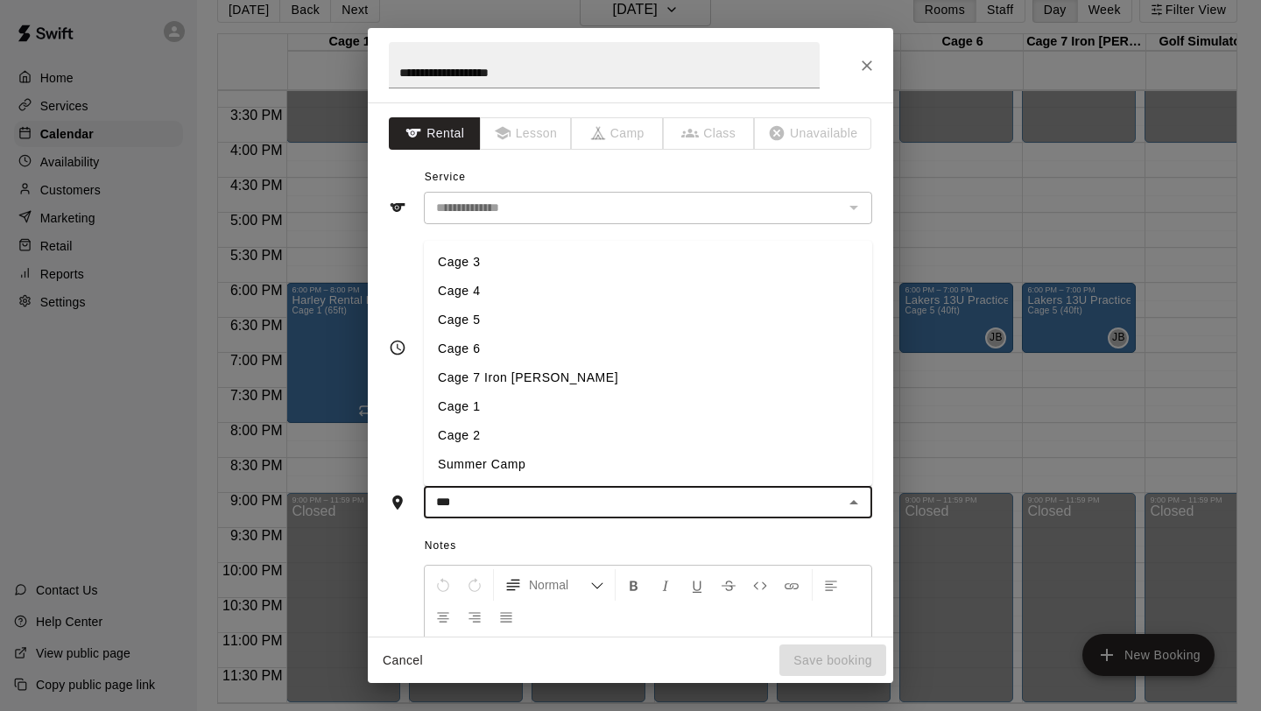
type input "****"
click at [488, 285] on li "Cage 3" at bounding box center [648, 291] width 448 height 29
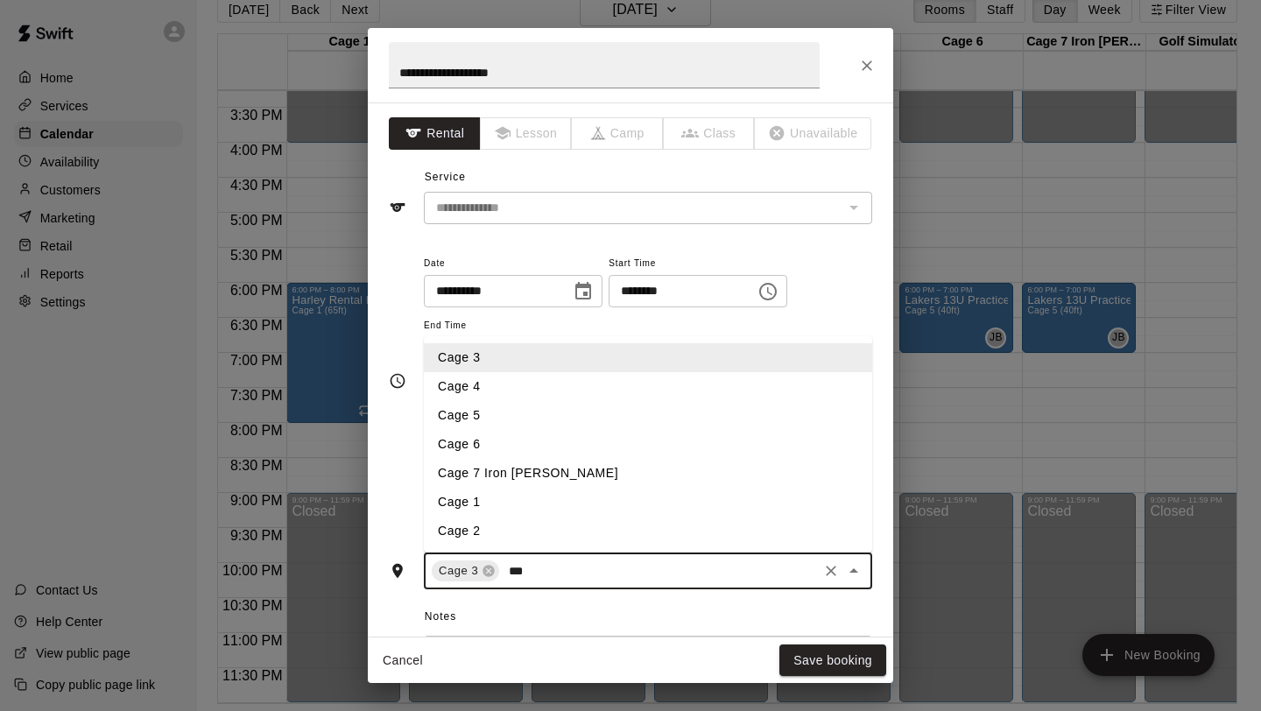
type input "****"
click at [487, 396] on li "Cage 4" at bounding box center [648, 386] width 448 height 29
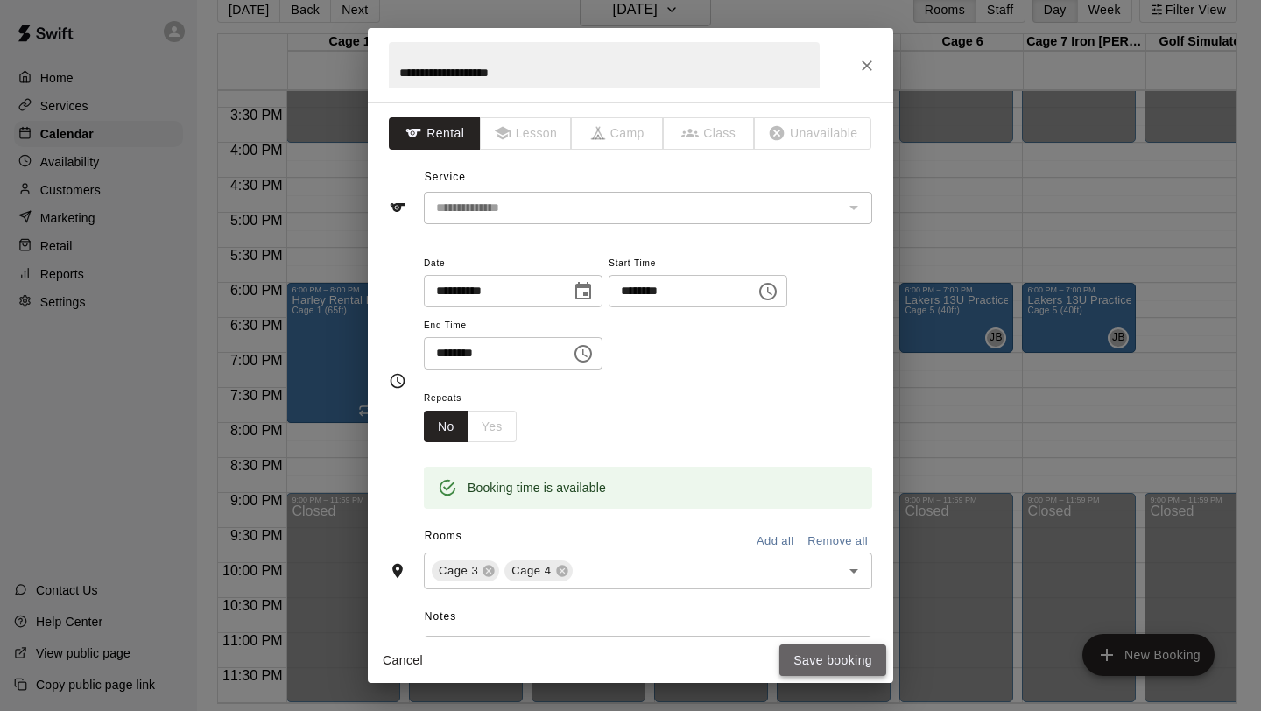
click at [829, 653] on button "Save booking" at bounding box center [833, 661] width 107 height 32
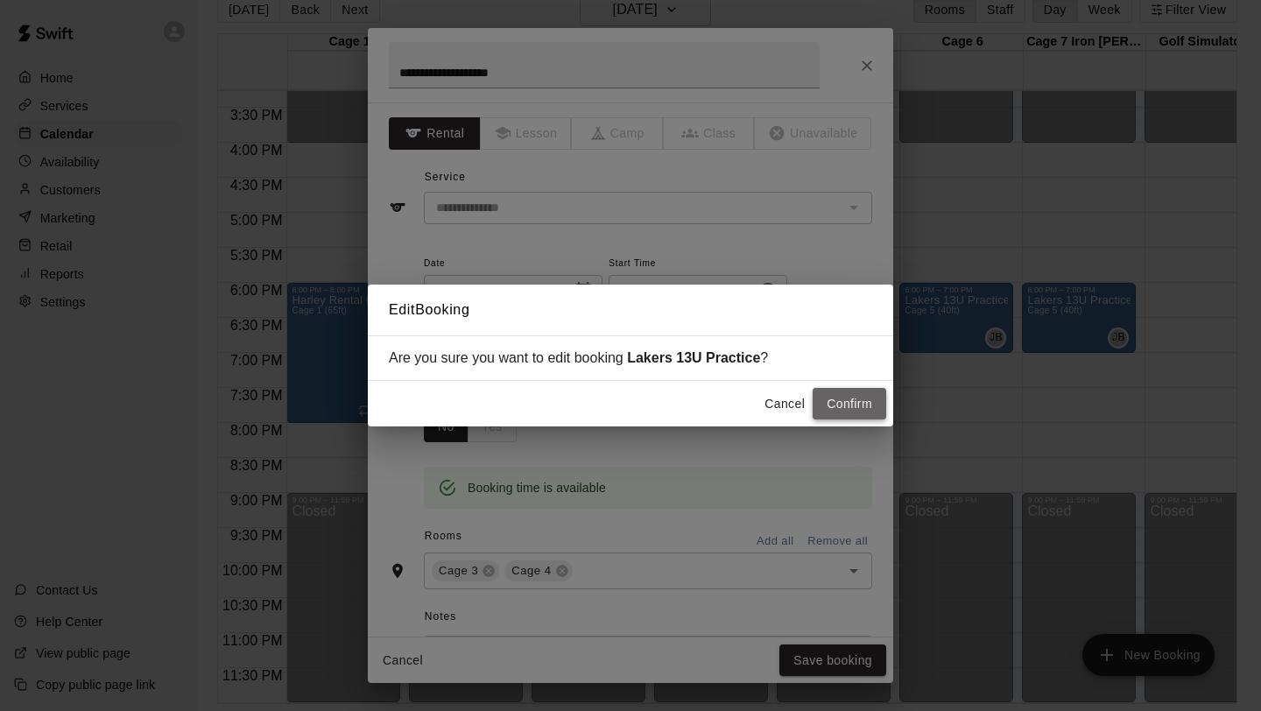
click at [844, 403] on button "Confirm" at bounding box center [850, 404] width 74 height 32
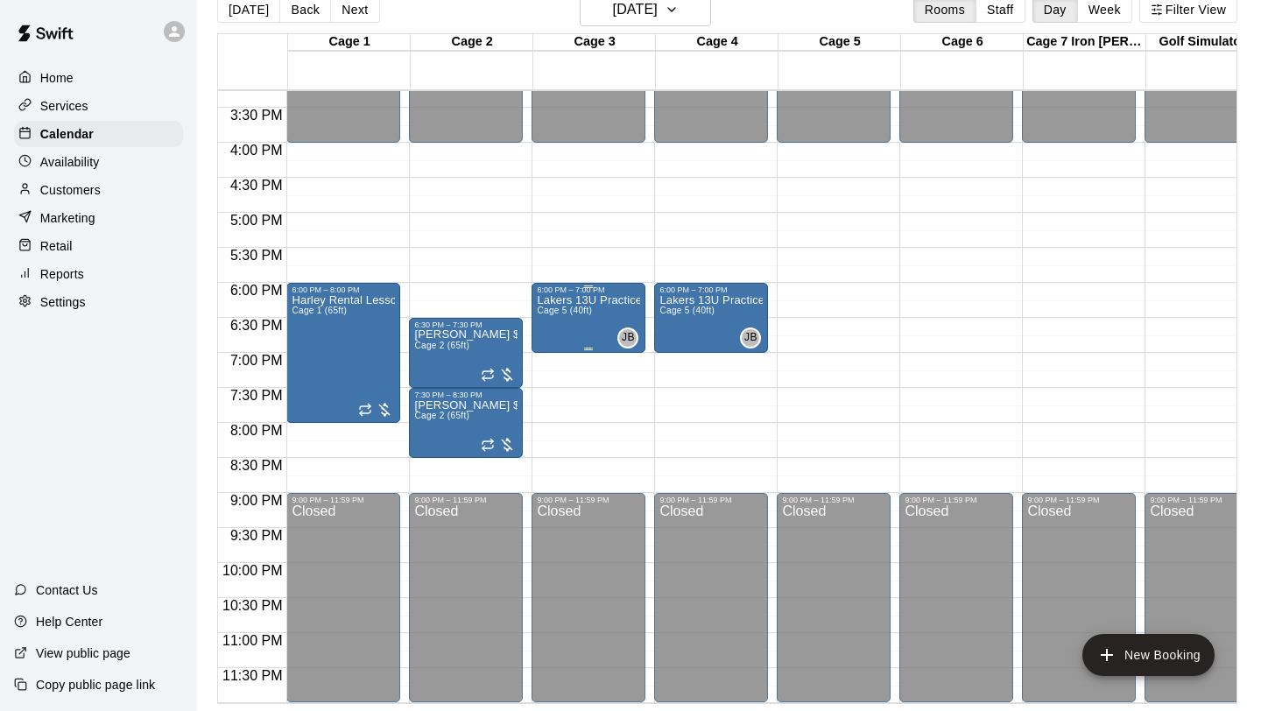
click at [643, 338] on div "6:00 PM – 7:00 PM Lakers 13U Practice Cage 5 (40ft) JB 0" at bounding box center [589, 318] width 114 height 70
click at [547, 301] on icon "edit" at bounding box center [550, 301] width 16 height 16
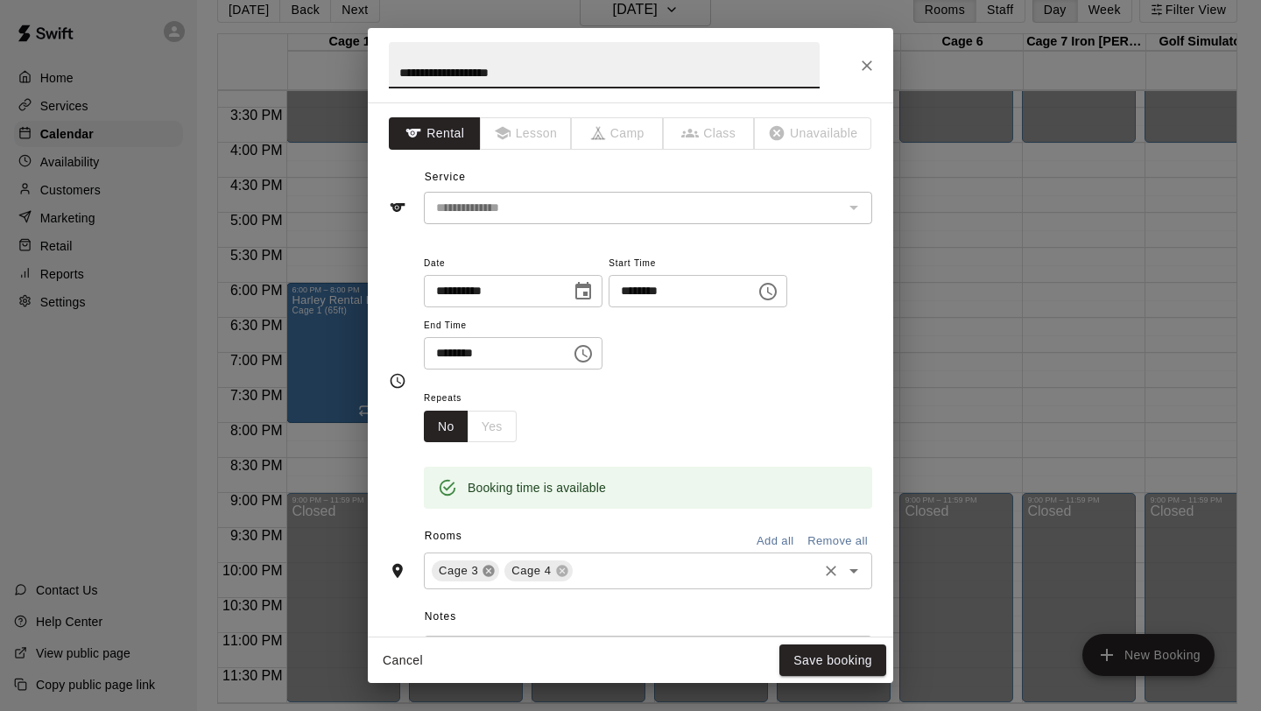
click at [486, 575] on icon at bounding box center [488, 571] width 11 height 11
click at [487, 575] on icon at bounding box center [488, 571] width 11 height 11
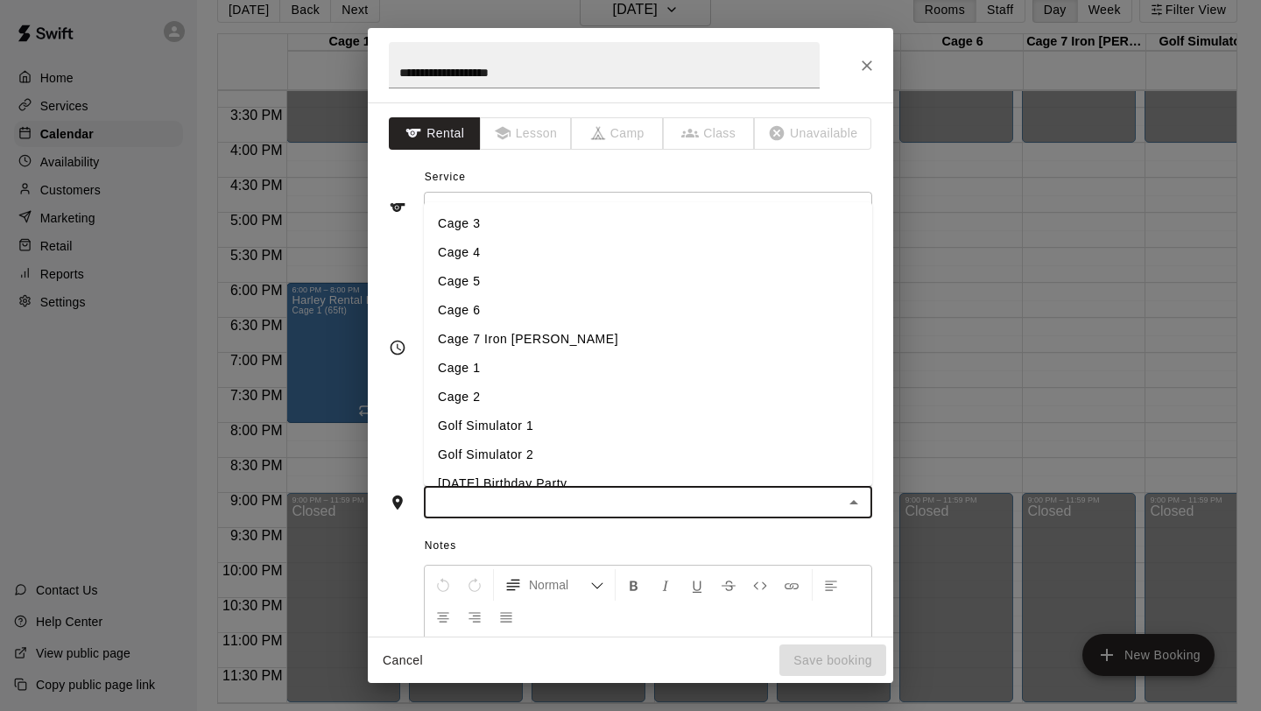
click at [478, 501] on input "text" at bounding box center [633, 502] width 409 height 22
click at [499, 314] on li "Cage 6" at bounding box center [648, 310] width 448 height 29
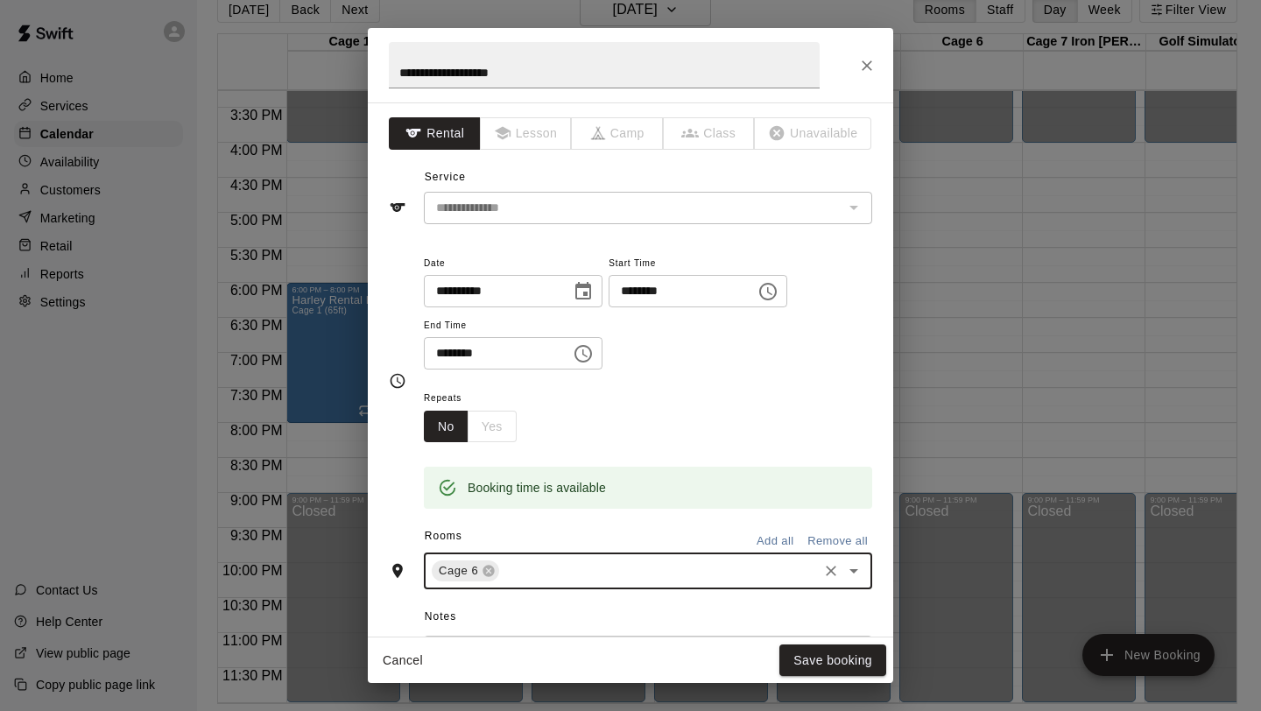
click at [531, 573] on input "text" at bounding box center [659, 572] width 314 height 22
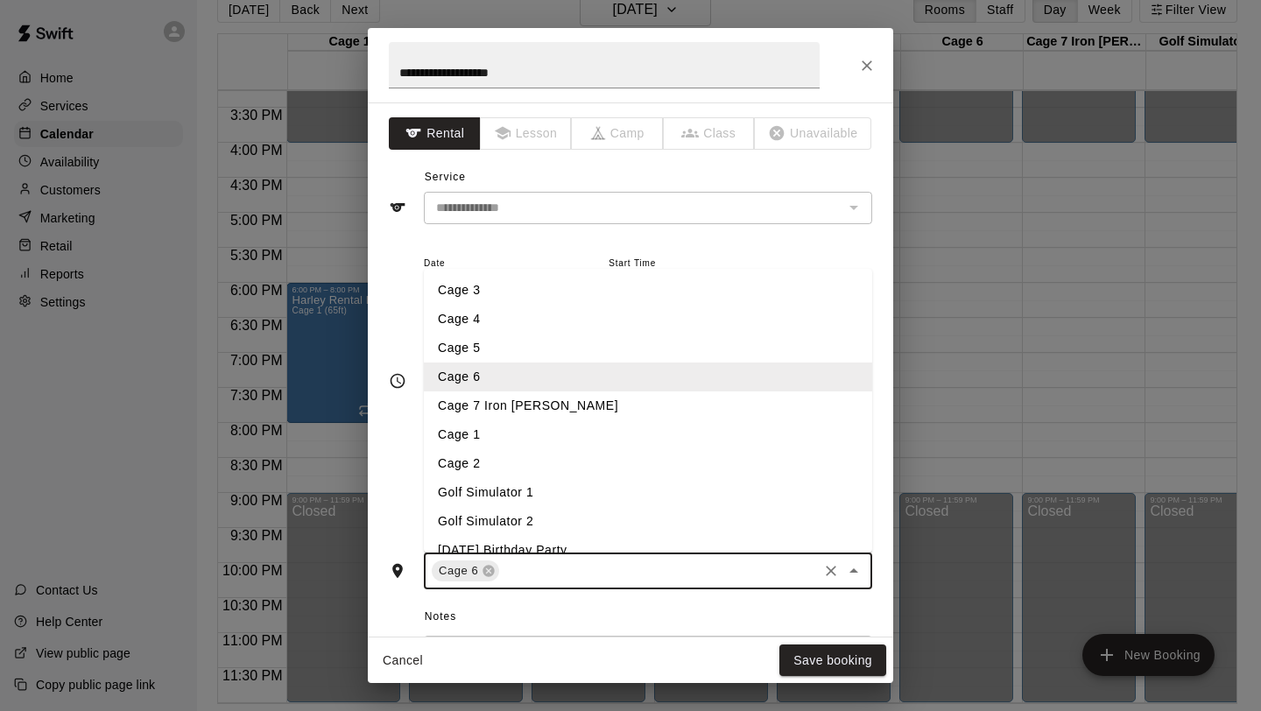
click at [536, 410] on li "Cage 7 Iron [PERSON_NAME]" at bounding box center [648, 406] width 448 height 29
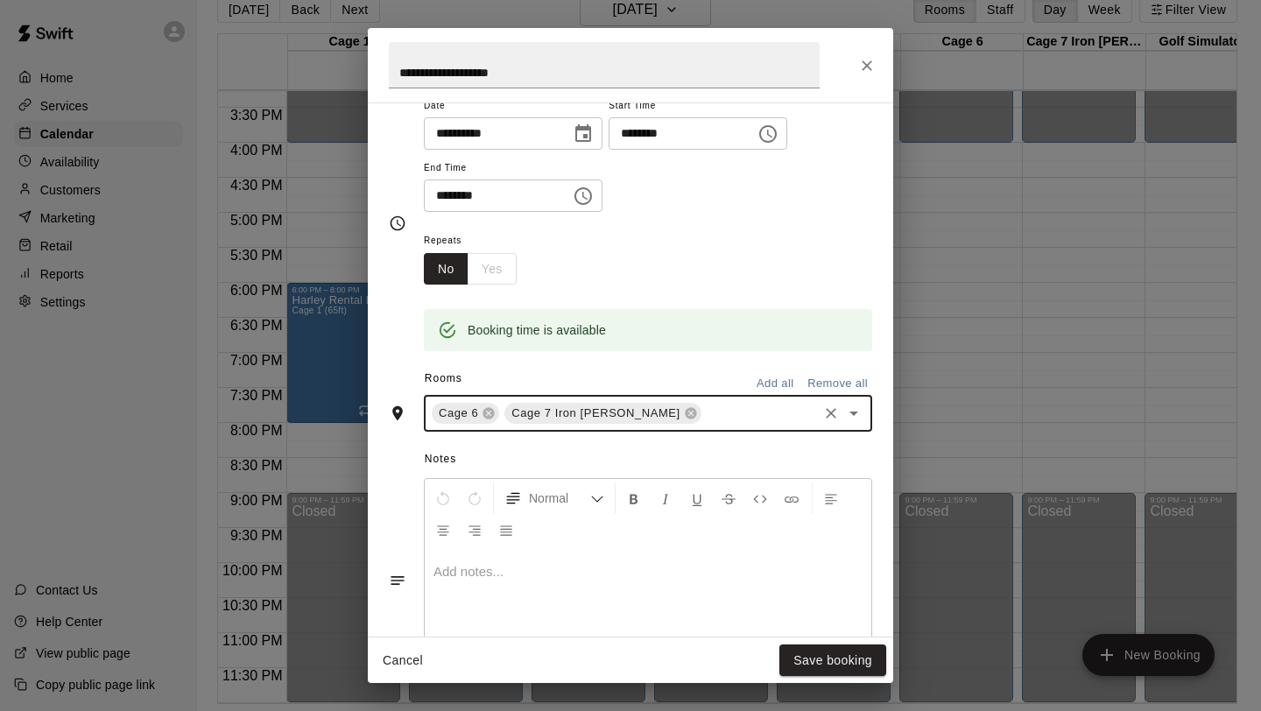
scroll to position [239, 0]
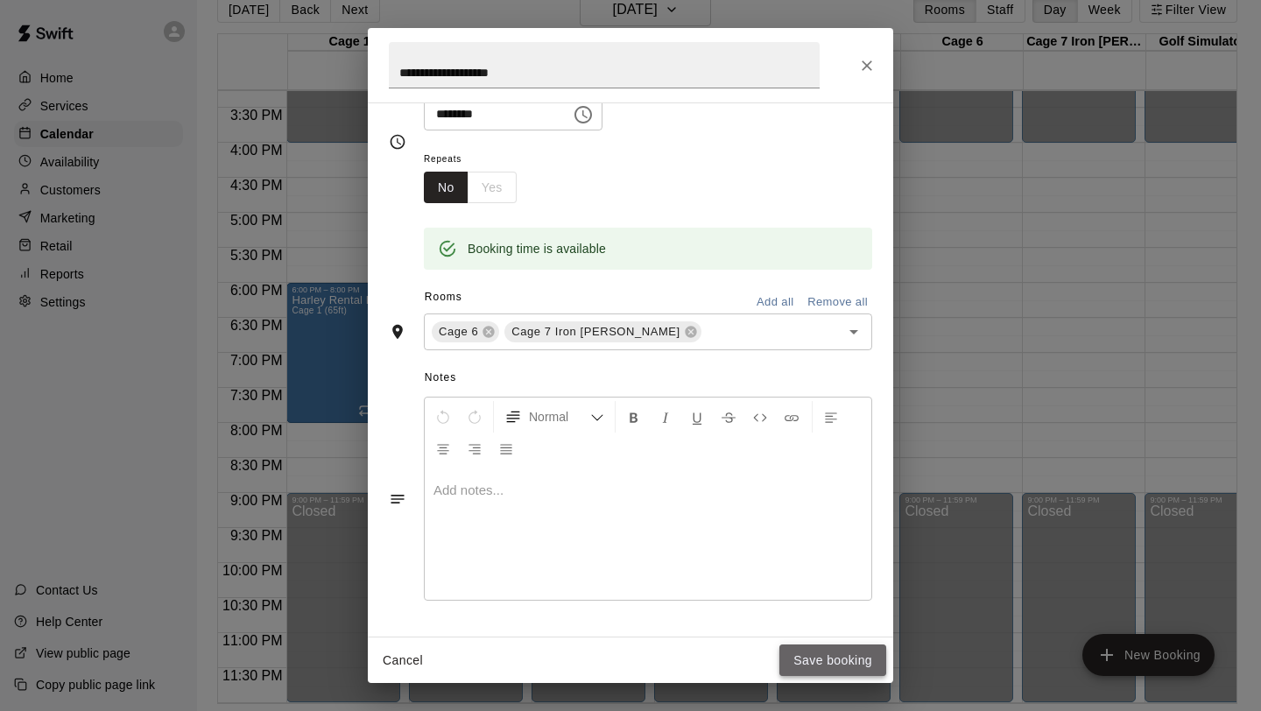
click at [854, 665] on button "Save booking" at bounding box center [833, 661] width 107 height 32
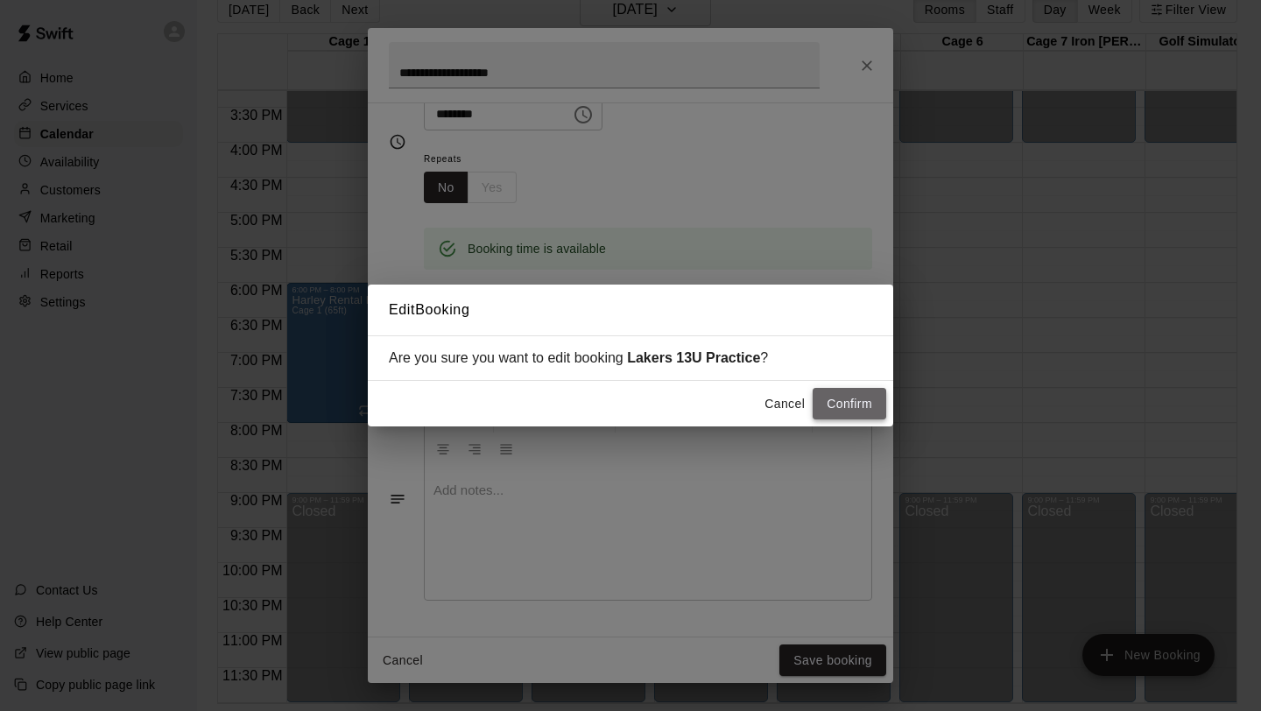
click at [843, 406] on button "Confirm" at bounding box center [850, 404] width 74 height 32
